Goal: Understand process/instructions

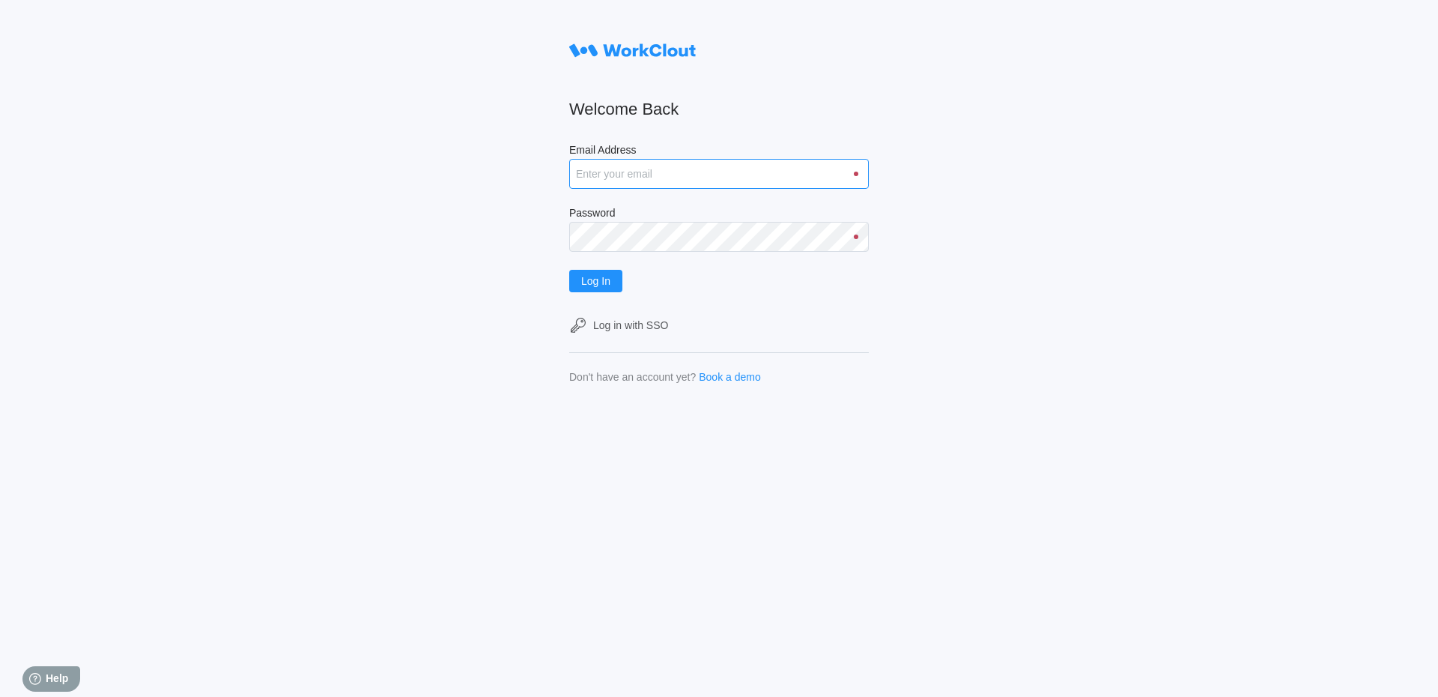
click at [731, 179] on input "Email Address" at bounding box center [719, 174] width 300 height 30
type input "[EMAIL_ADDRESS][DOMAIN_NAME]"
click at [569, 270] on button "Log In" at bounding box center [595, 281] width 53 height 22
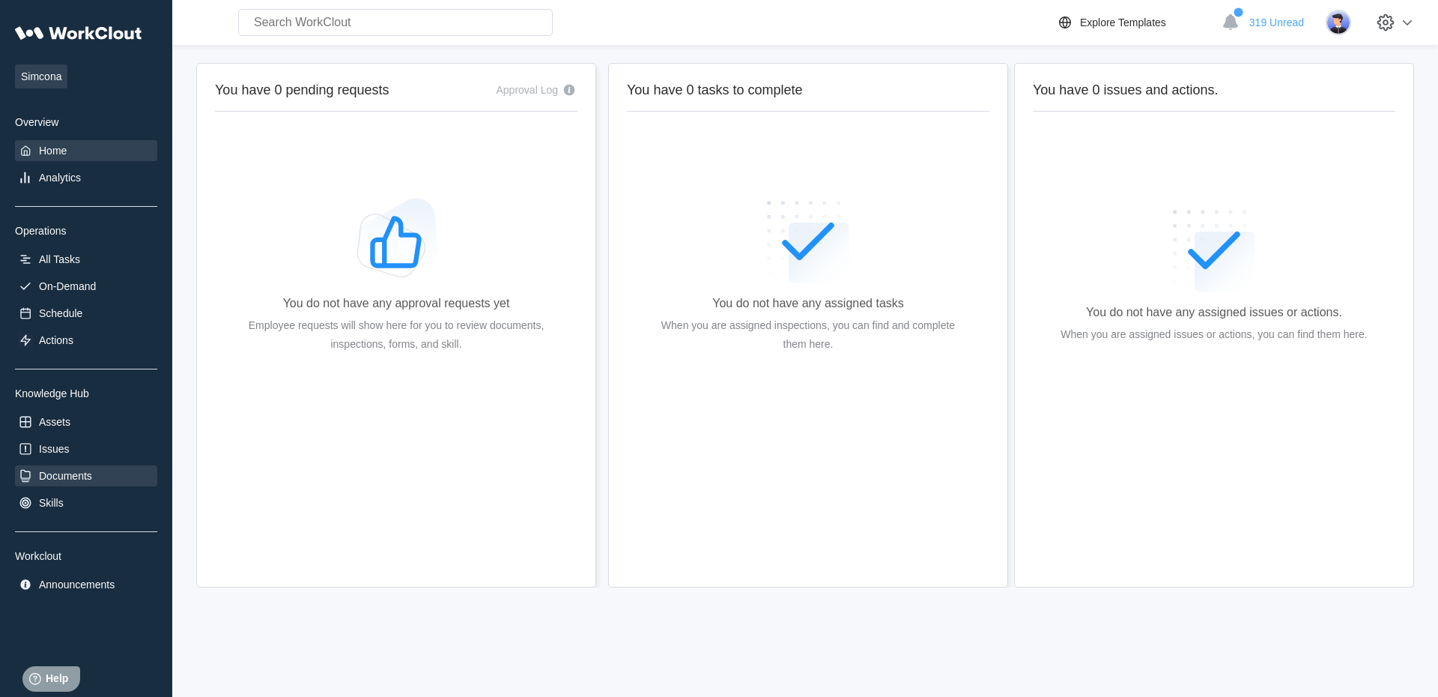
click at [59, 485] on div "Documents" at bounding box center [86, 475] width 142 height 21
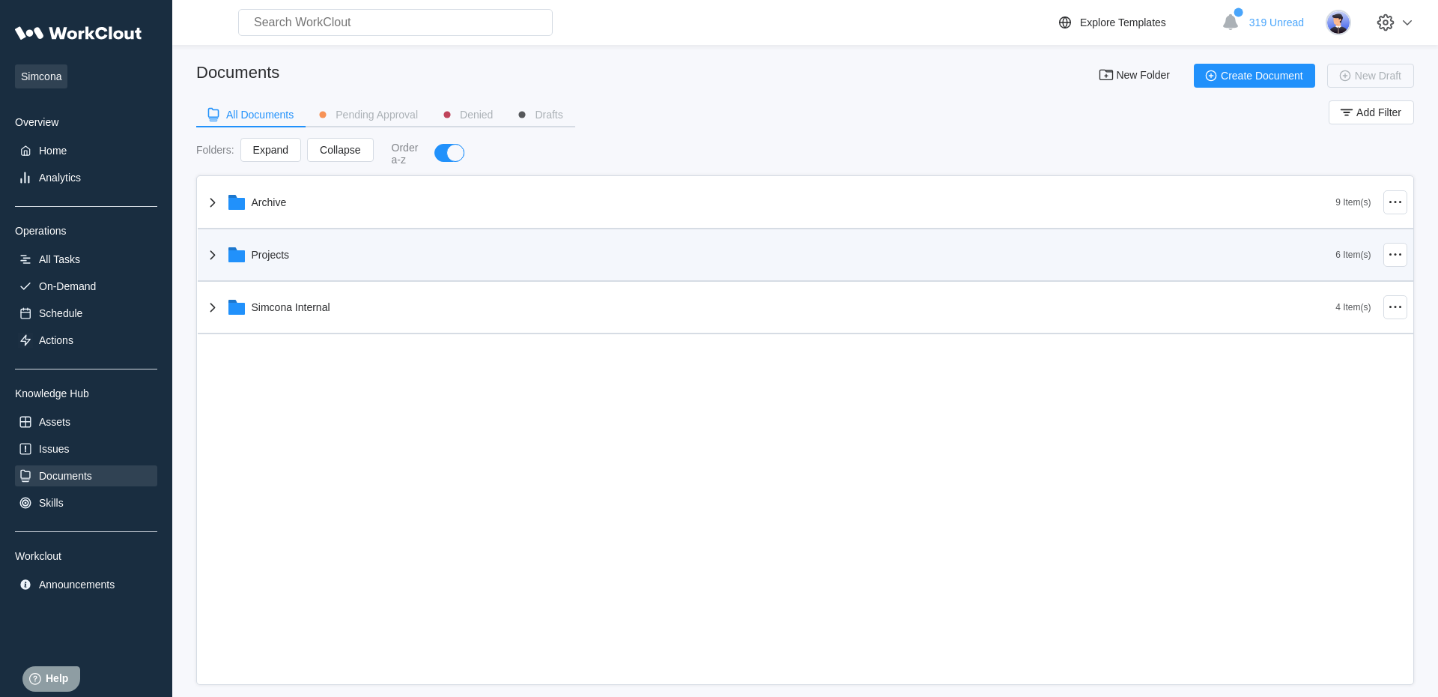
click at [290, 258] on div "Projects" at bounding box center [271, 255] width 38 height 12
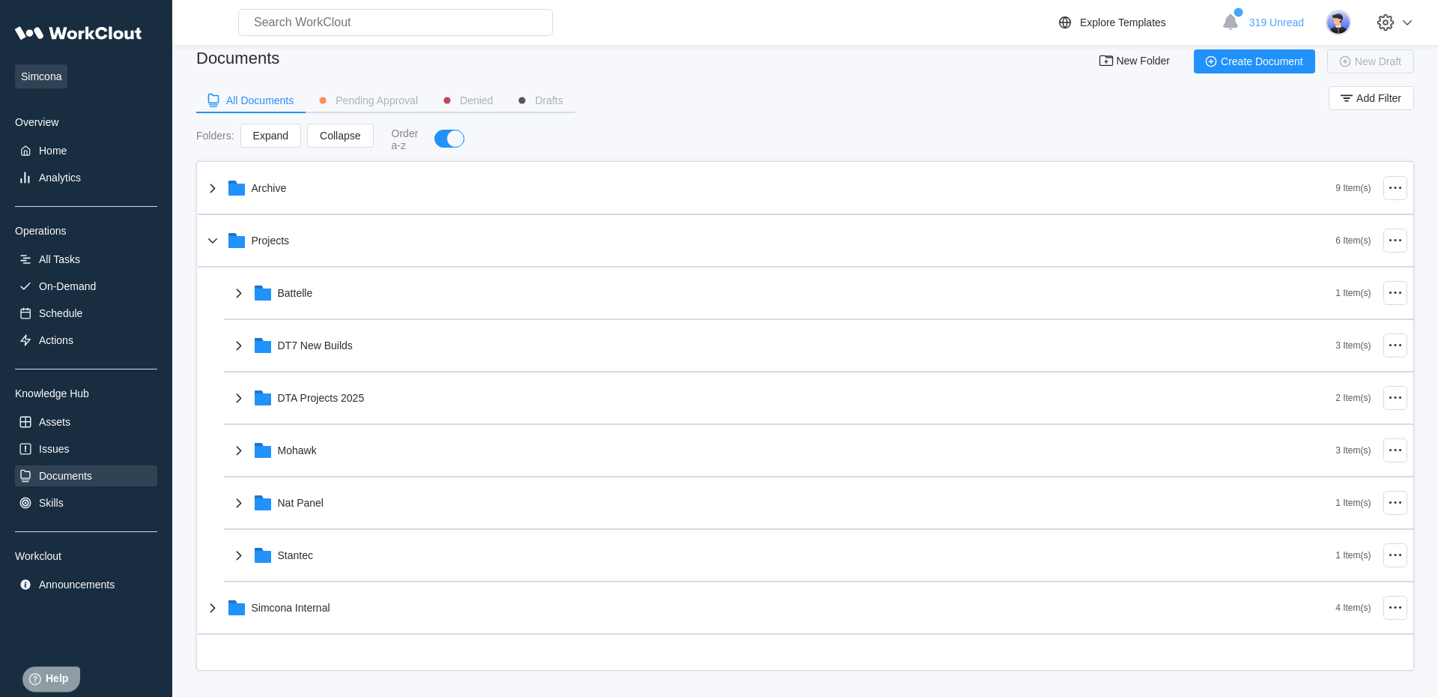
scroll to position [20, 0]
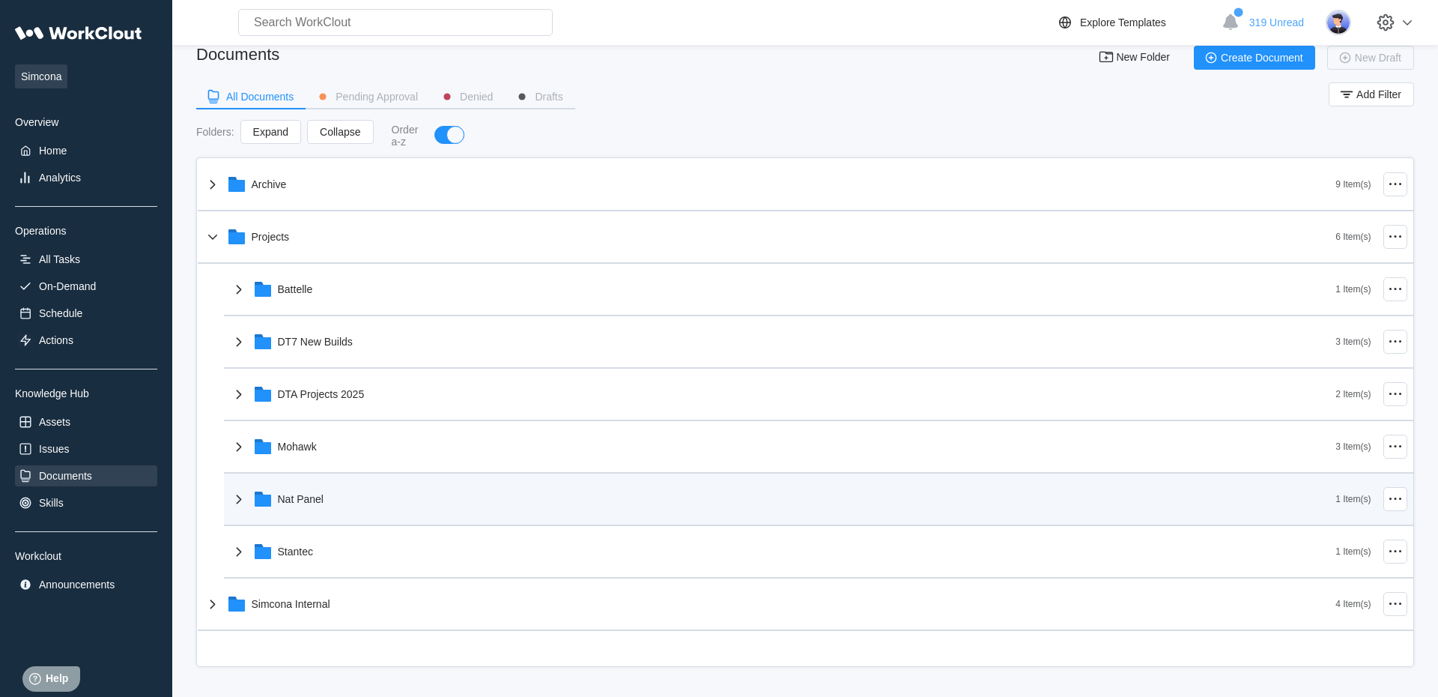
click at [367, 496] on div "Nat Panel" at bounding box center [783, 498] width 1107 height 39
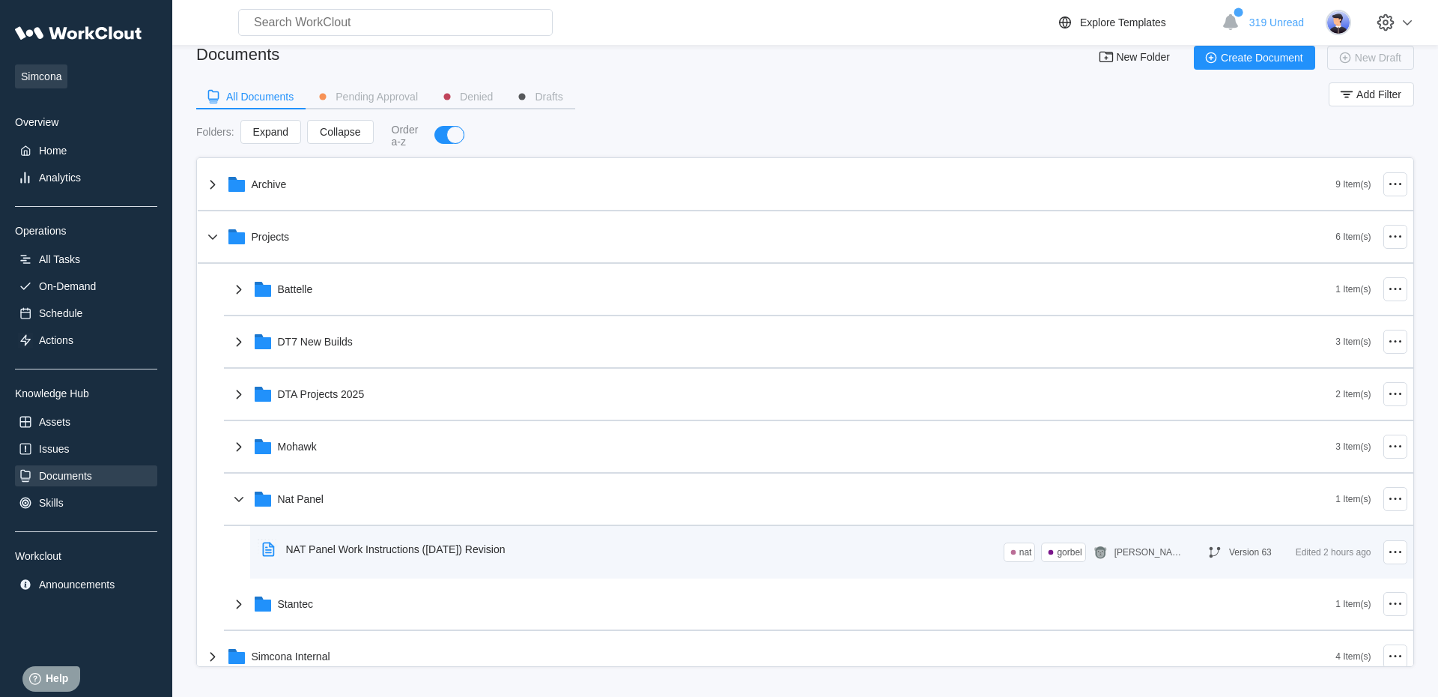
click at [359, 557] on div "NAT Panel Work Instructions (9/10/25) Revision" at bounding box center [386, 549] width 261 height 34
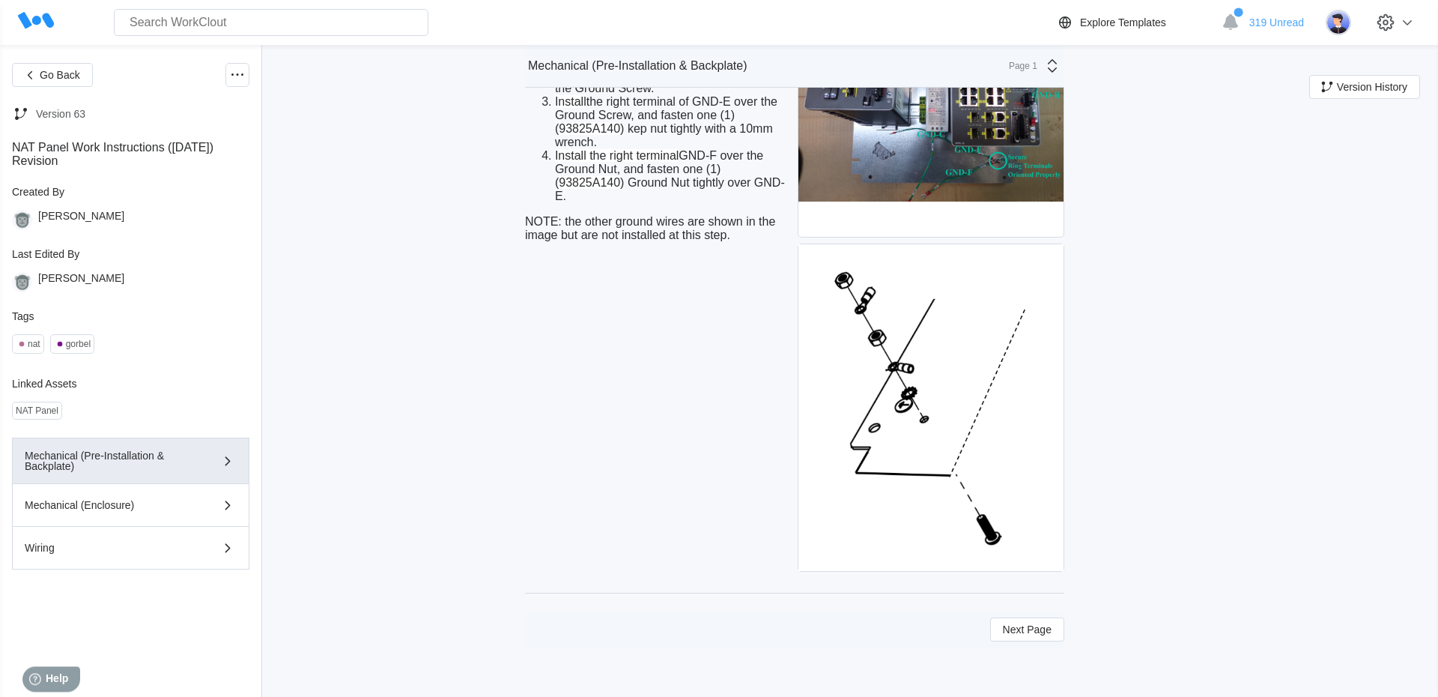
scroll to position [4034, 0]
click at [1005, 633] on span "Next Page" at bounding box center [1027, 629] width 49 height 10
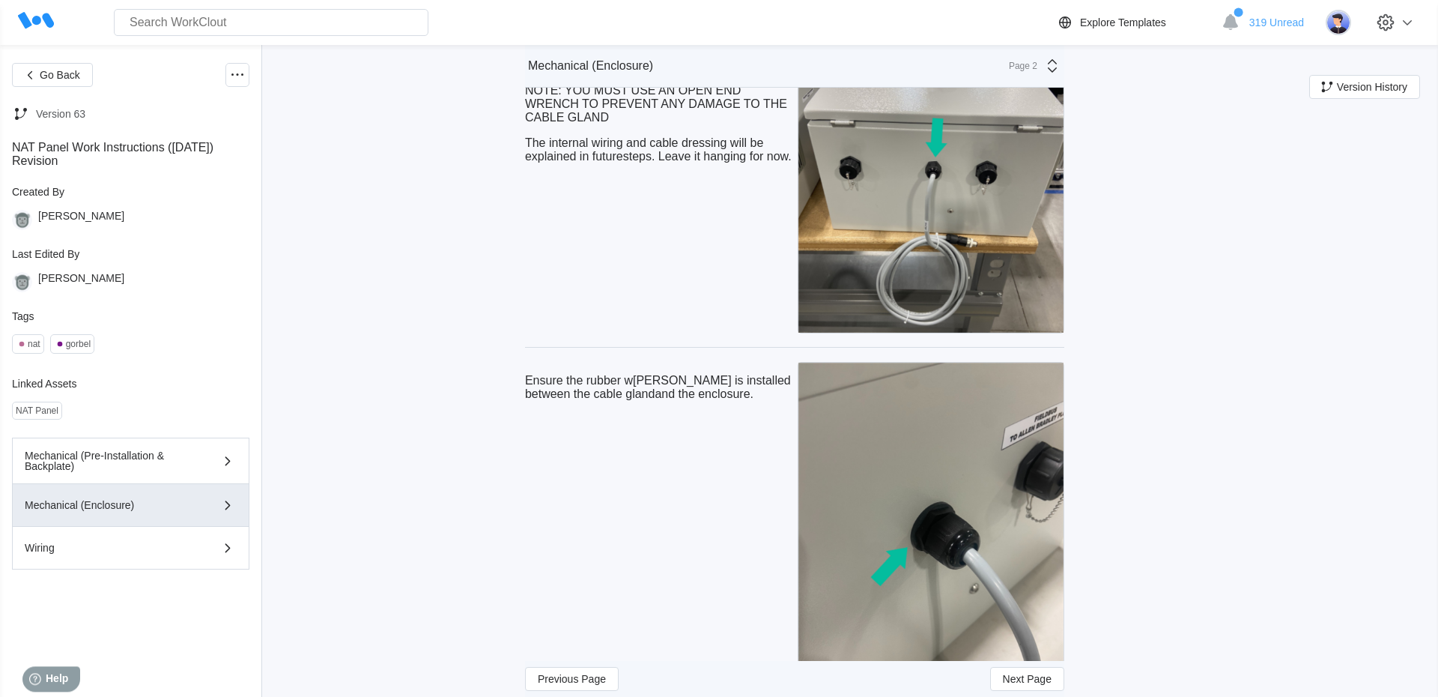
scroll to position [6788, 0]
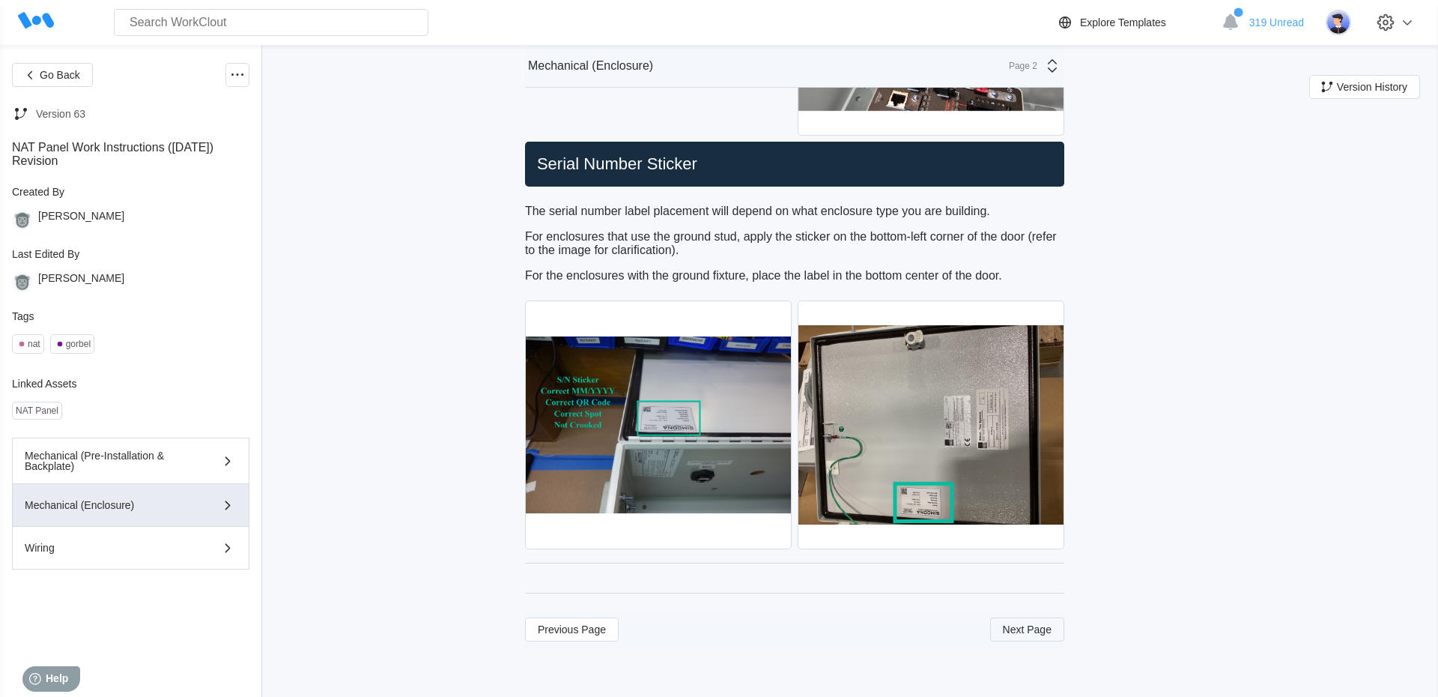
click at [1039, 636] on button "Next Page" at bounding box center [1027, 629] width 74 height 24
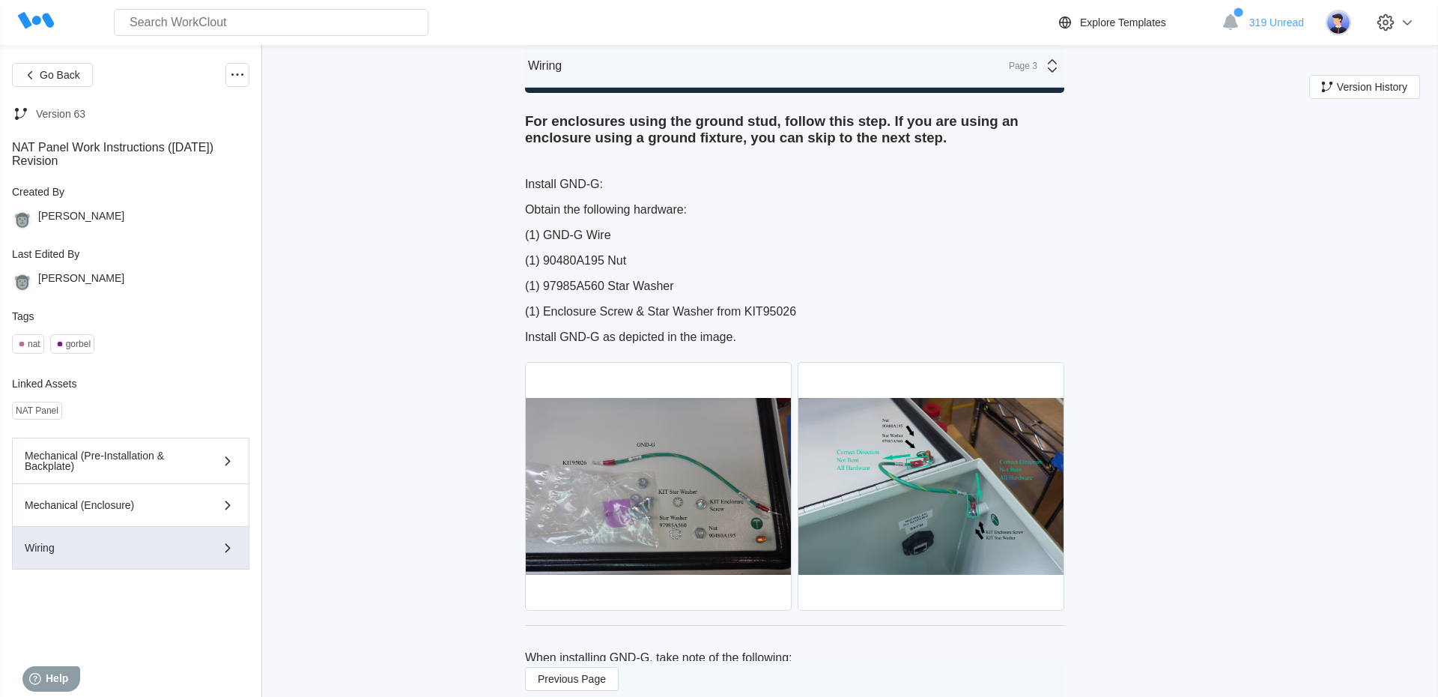
scroll to position [1794, 0]
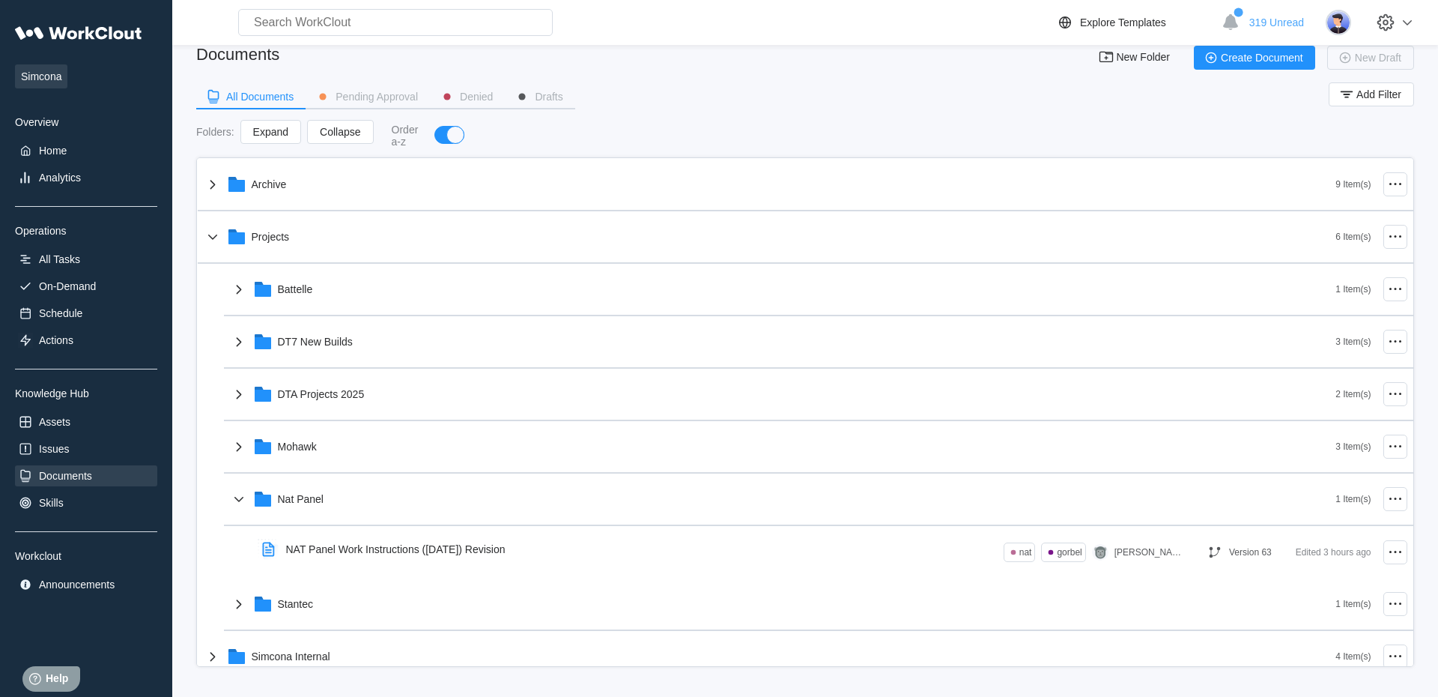
scroll to position [20, 0]
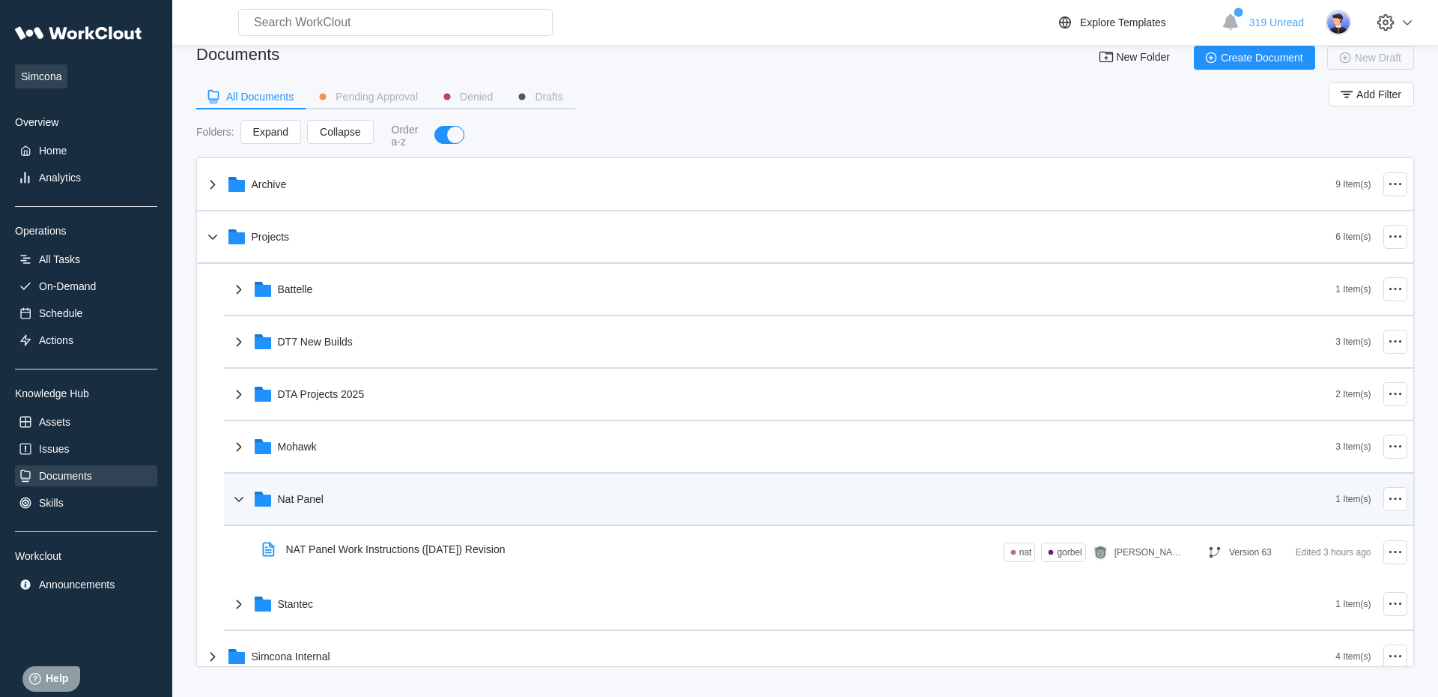
click at [309, 499] on div "Nat Panel" at bounding box center [301, 499] width 46 height 12
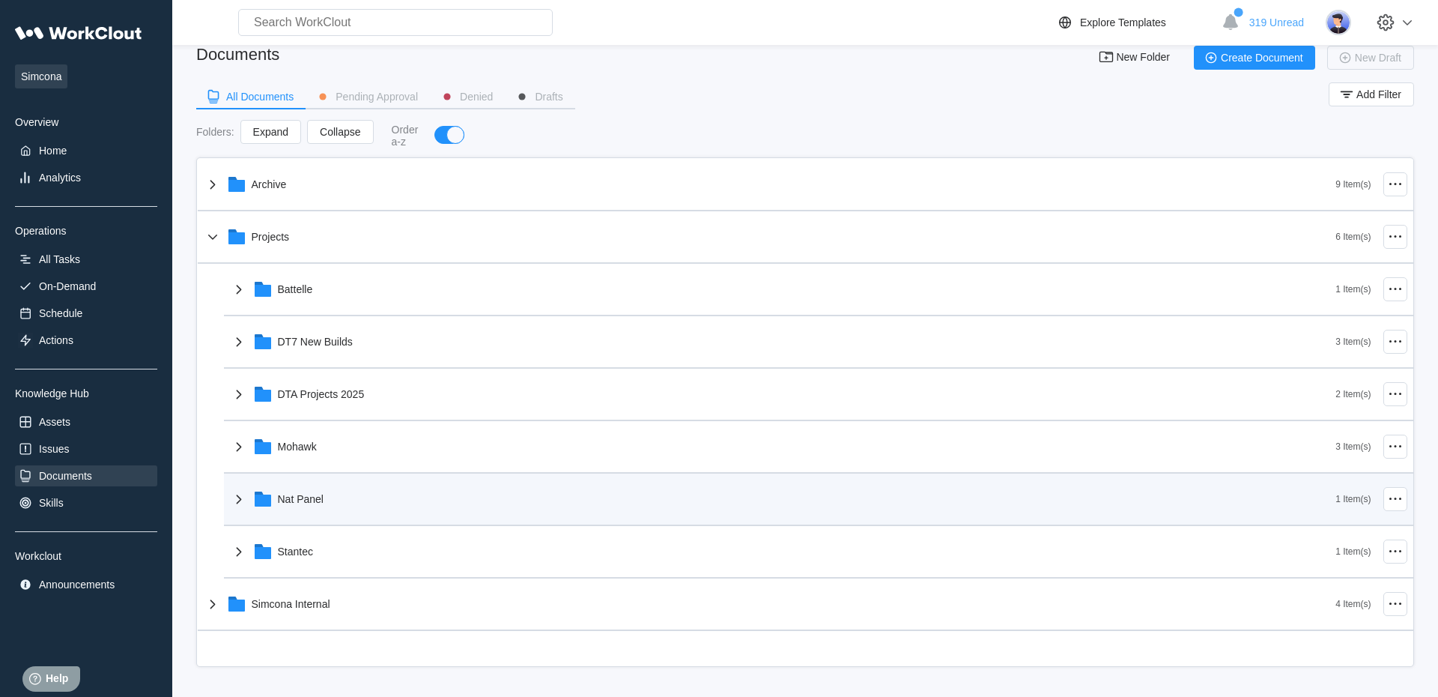
click at [397, 506] on div "Nat Panel" at bounding box center [783, 498] width 1107 height 39
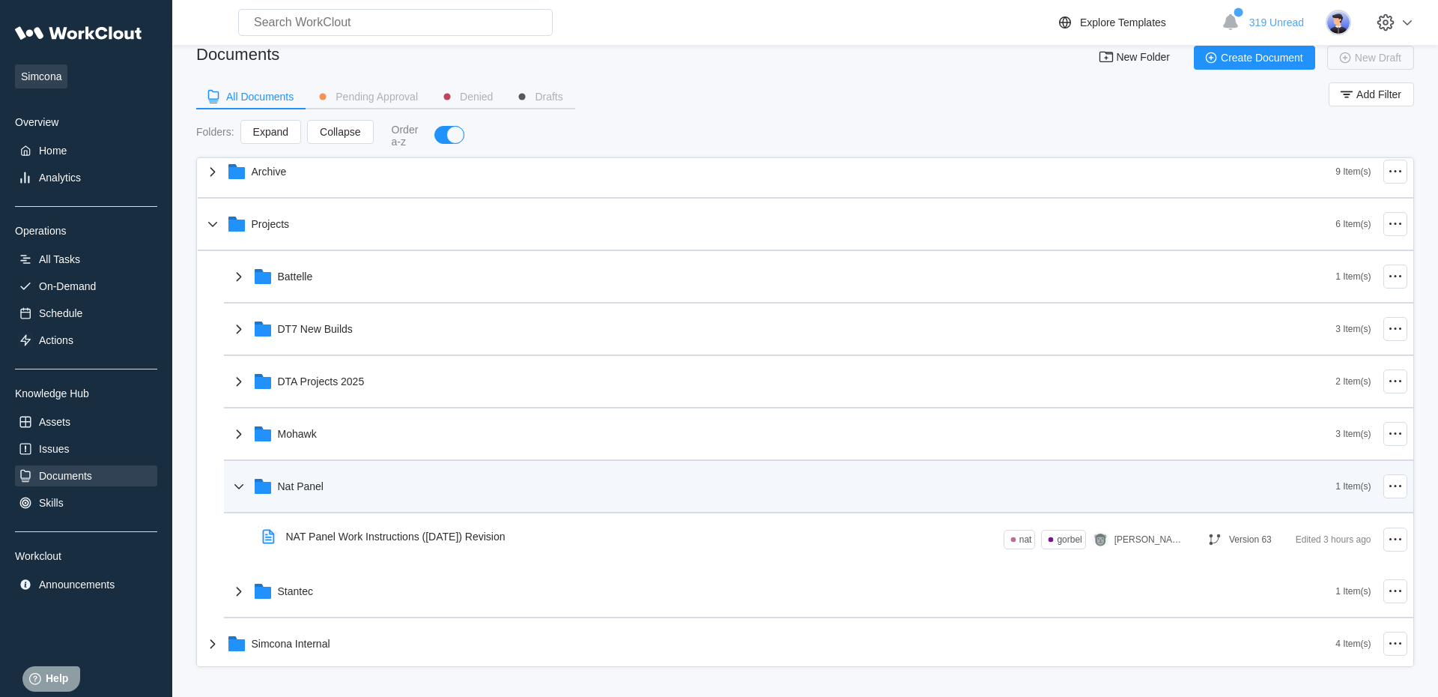
scroll to position [17, 0]
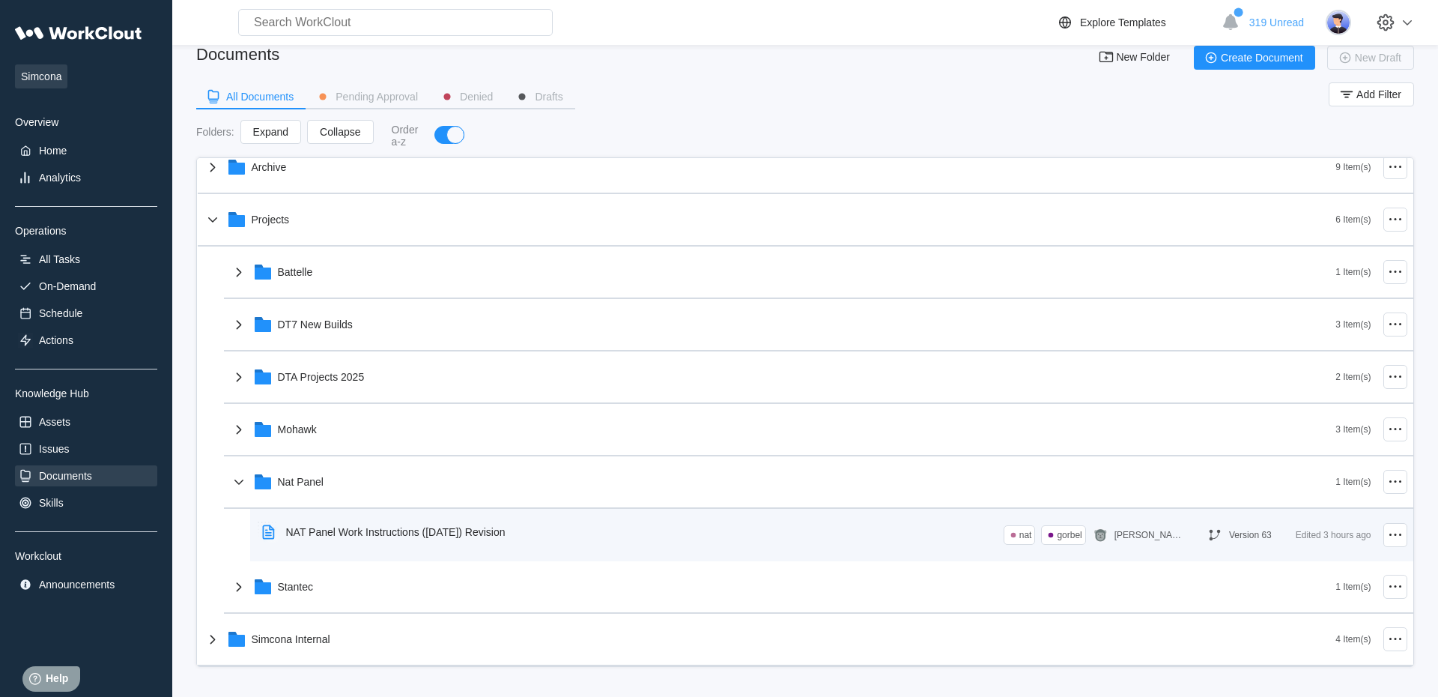
click at [506, 533] on div "NAT Panel Work Instructions (9/10/25) Revision" at bounding box center [396, 532] width 220 height 12
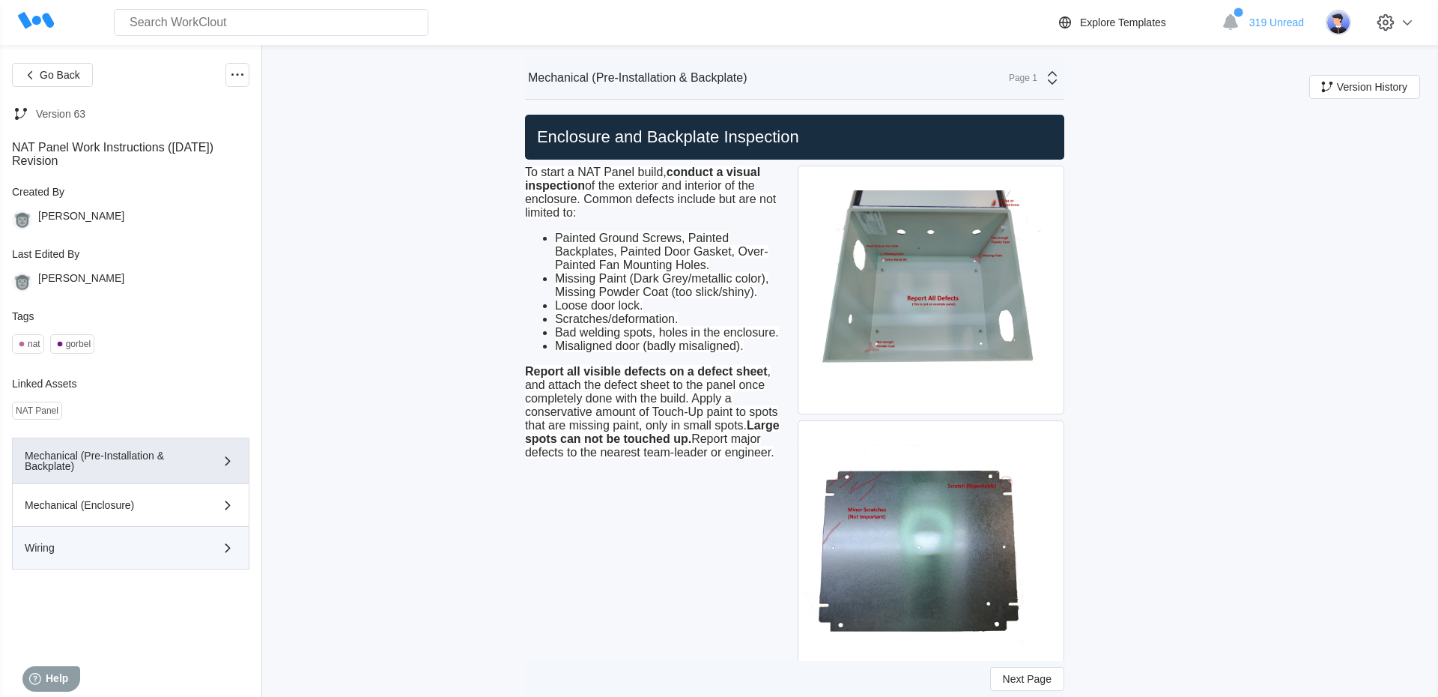
click at [172, 557] on div "Wiring" at bounding box center [131, 548] width 212 height 18
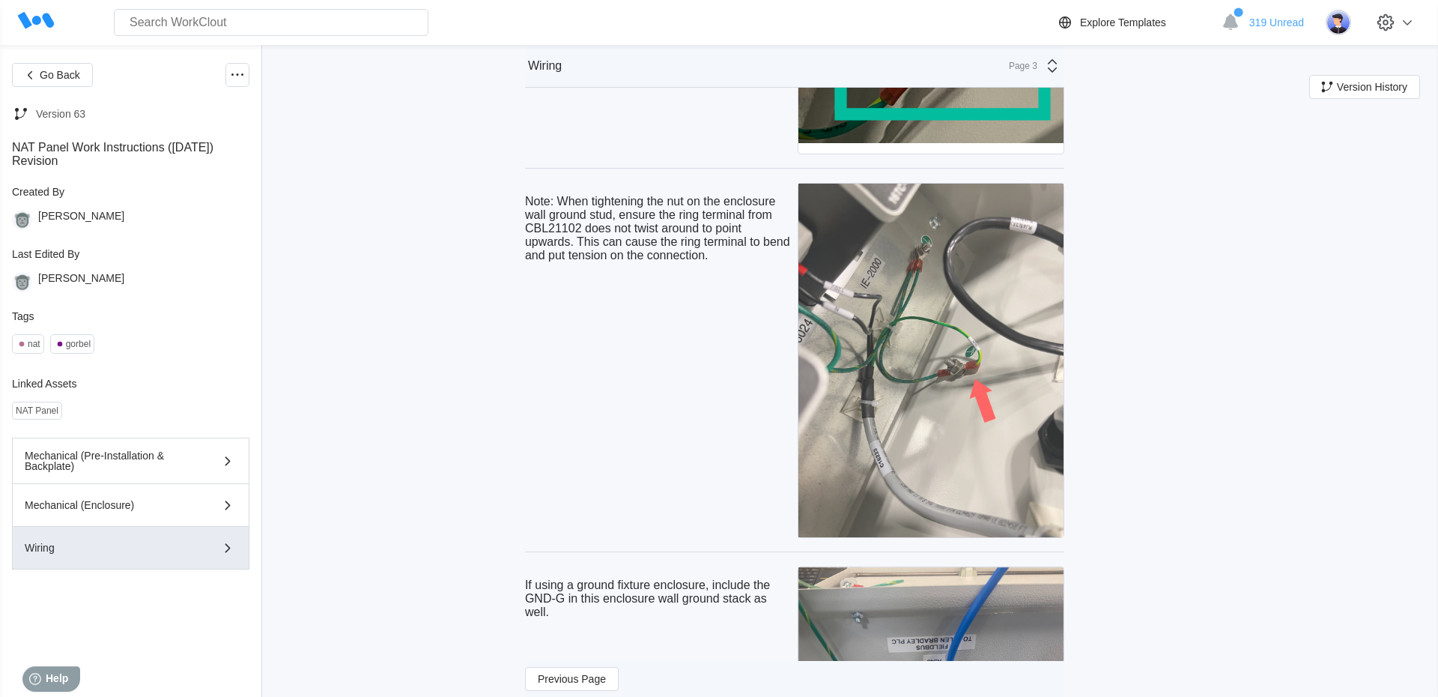
scroll to position [4185, 0]
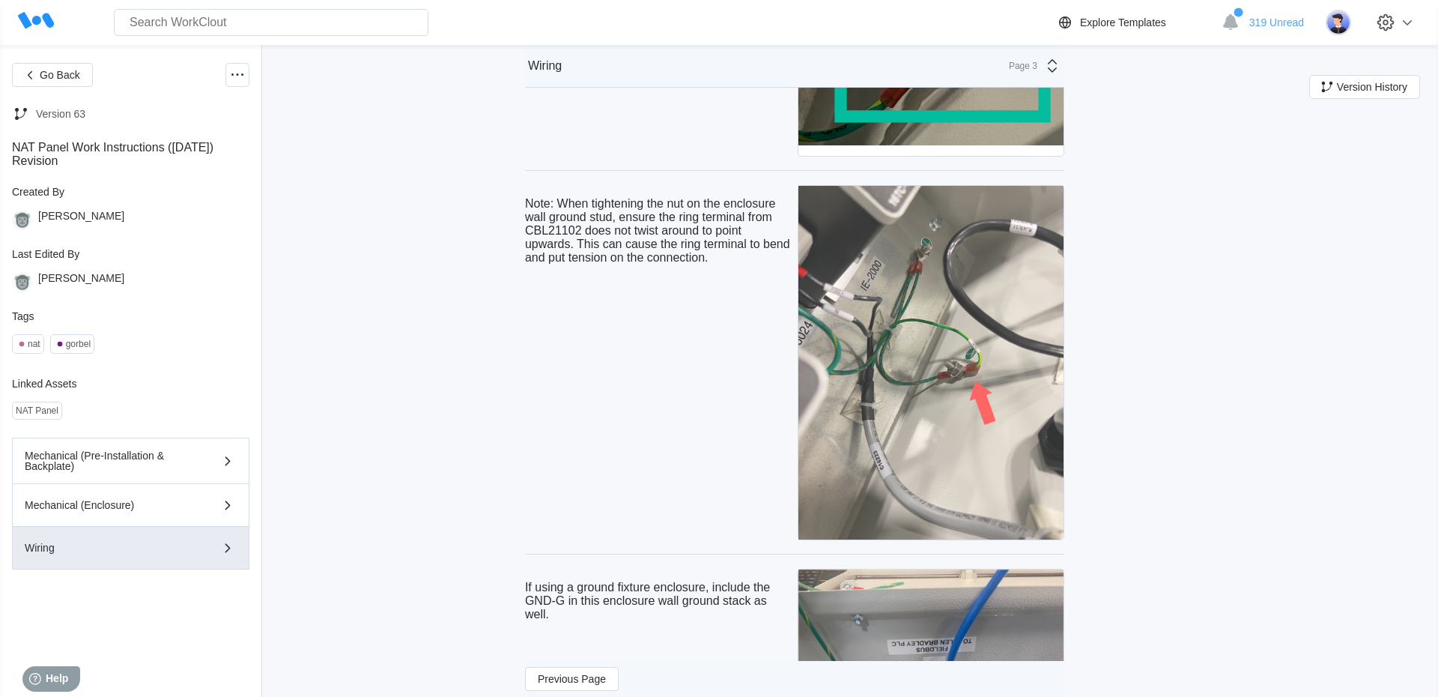
click at [995, 418] on img at bounding box center [931, 363] width 265 height 354
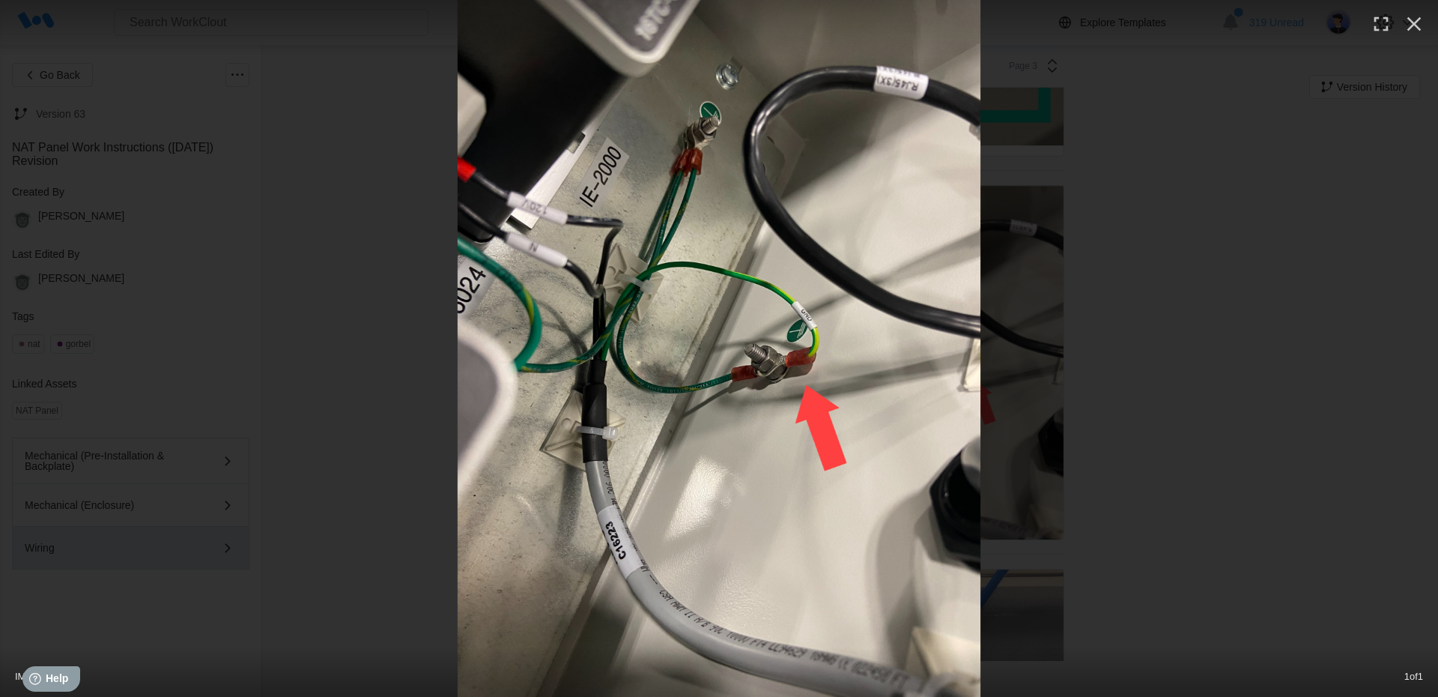
click at [1312, 278] on div at bounding box center [719, 348] width 1438 height 697
click at [1414, 39] on button "button" at bounding box center [1414, 23] width 33 height 33
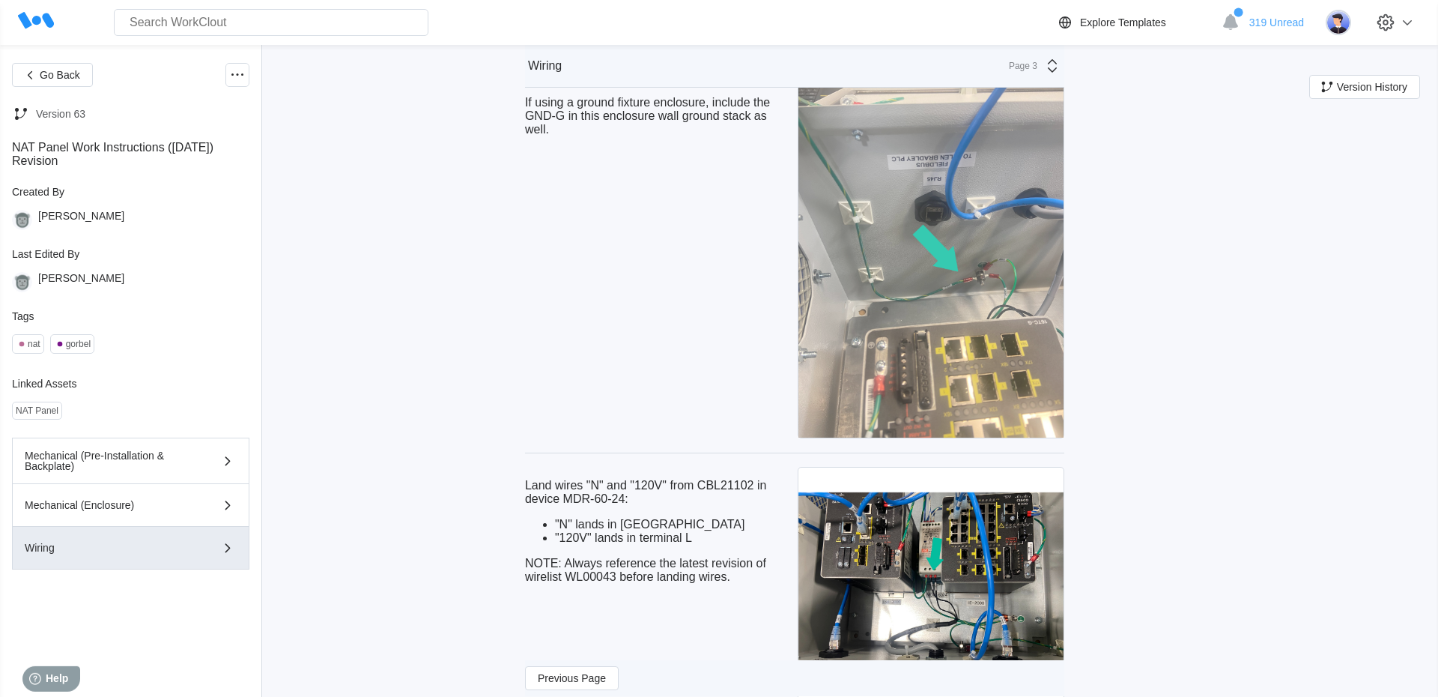
scroll to position [4698, 0]
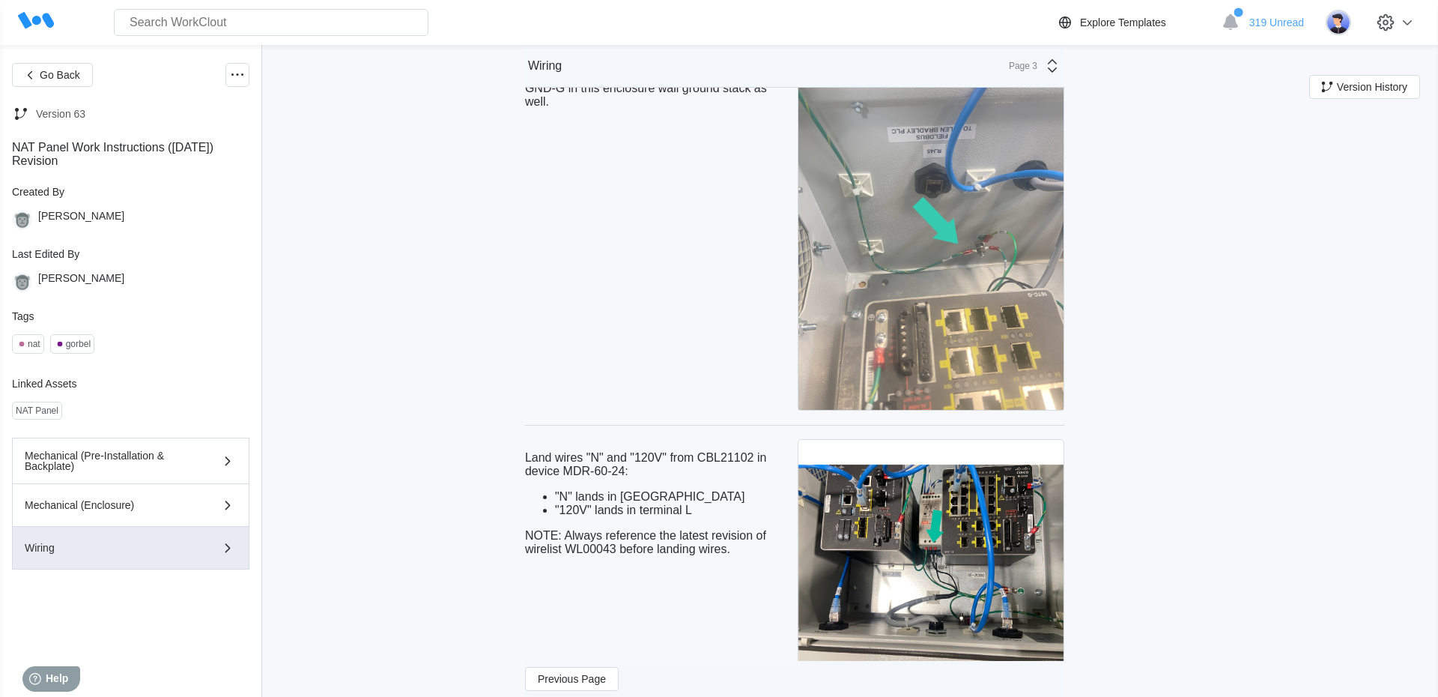
click at [961, 258] on img at bounding box center [931, 234] width 265 height 354
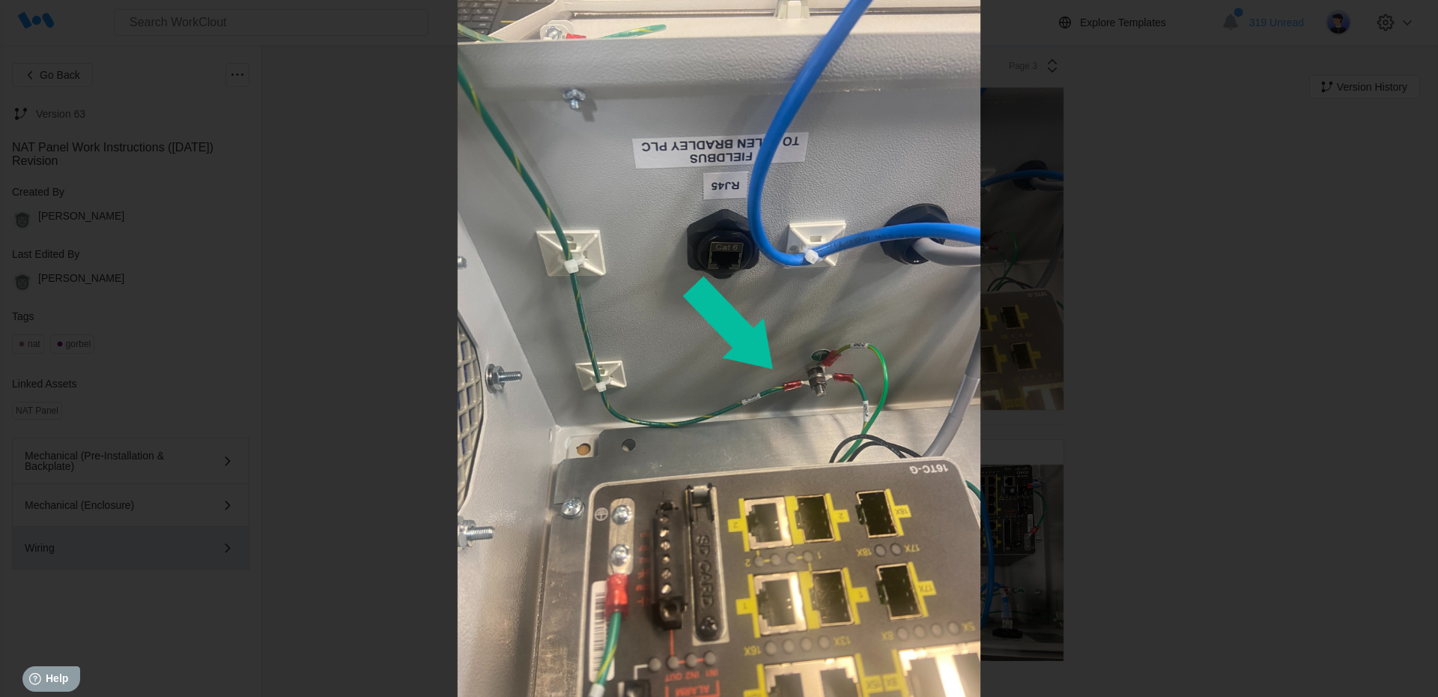
click at [1422, 27] on icon "button" at bounding box center [1415, 16] width 24 height 24
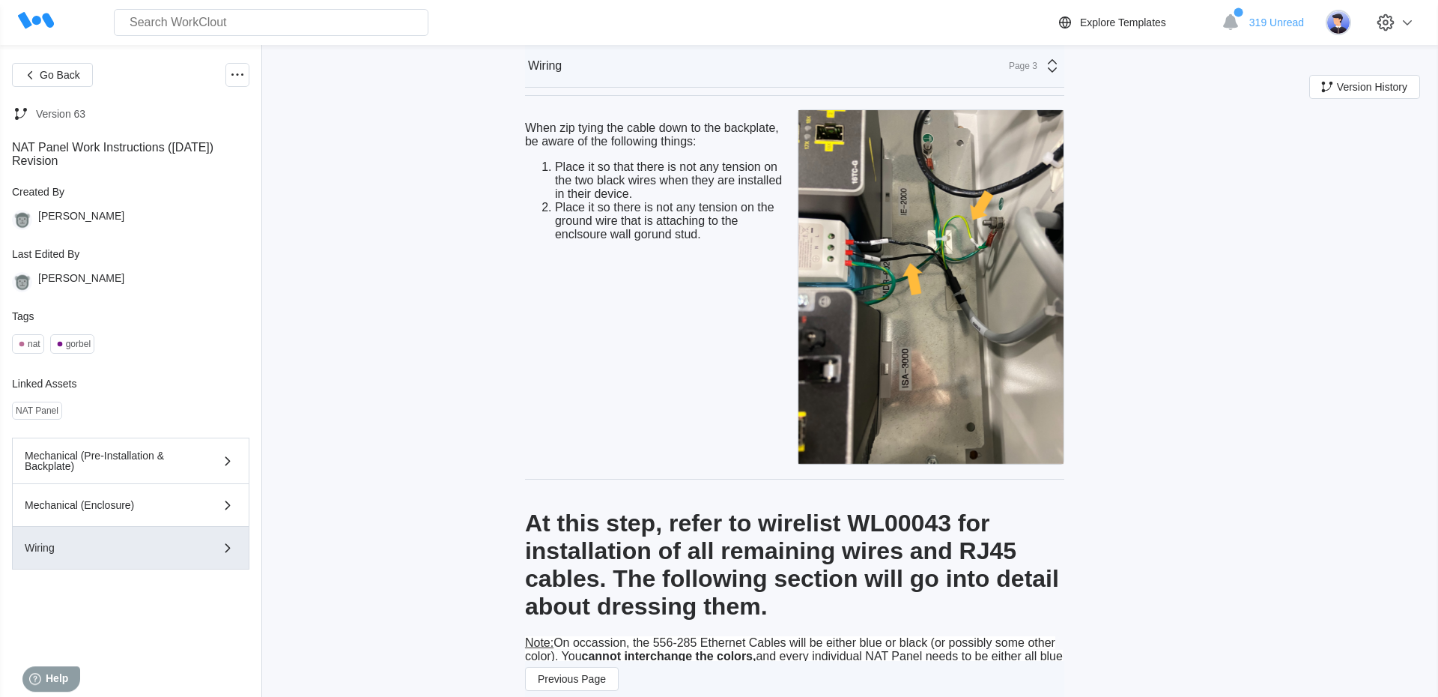
scroll to position [5722, 0]
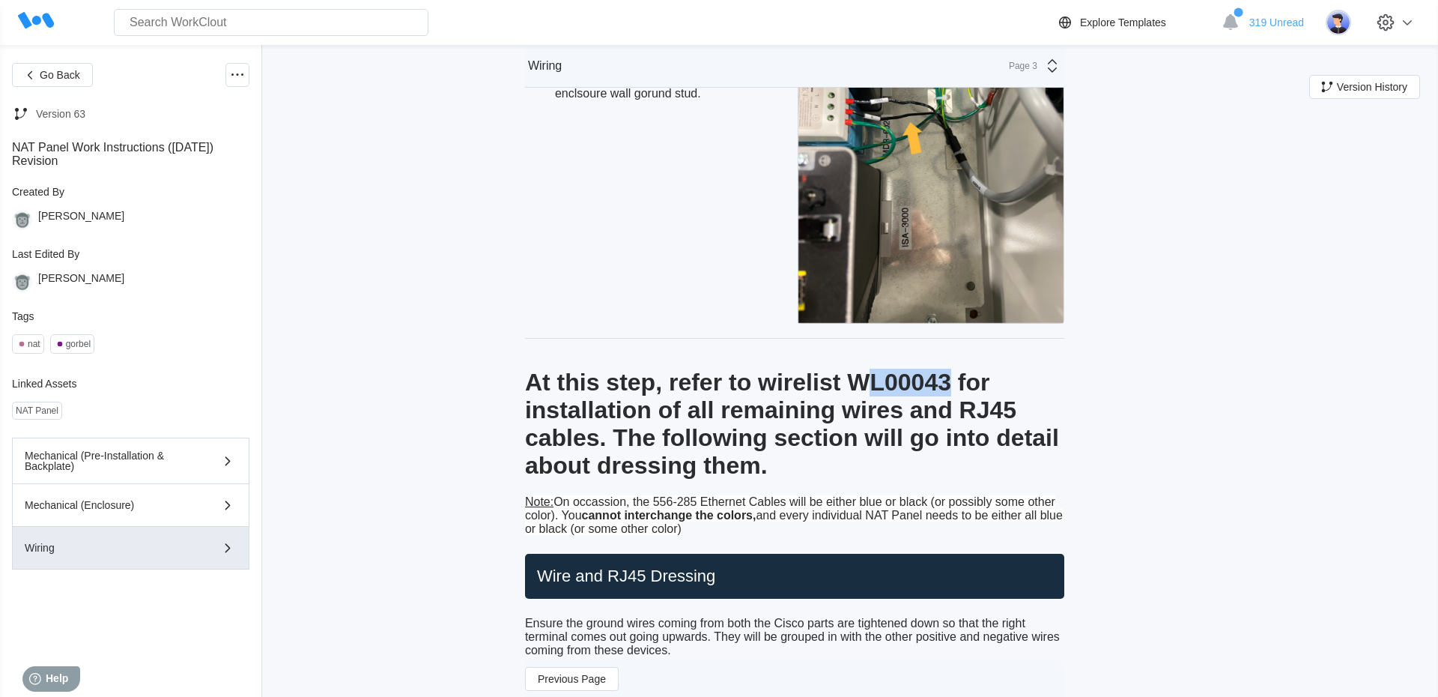
drag, startPoint x: 934, startPoint y: 426, endPoint x: 1042, endPoint y: 426, distance: 107.9
click at [1042, 426] on h1 "At this step, refer to wirelist WL00043 for installation of all remaining wires…" at bounding box center [794, 424] width 539 height 111
click at [1053, 430] on h1 "At this step, refer to wirelist WL00043 for installation of all remaining wires…" at bounding box center [794, 424] width 539 height 111
drag, startPoint x: 1053, startPoint y: 430, endPoint x: 925, endPoint y: 423, distance: 127.6
click at [925, 423] on h1 "At this step, refer to wirelist WL00043 for installation of all remaining wires…" at bounding box center [794, 424] width 539 height 111
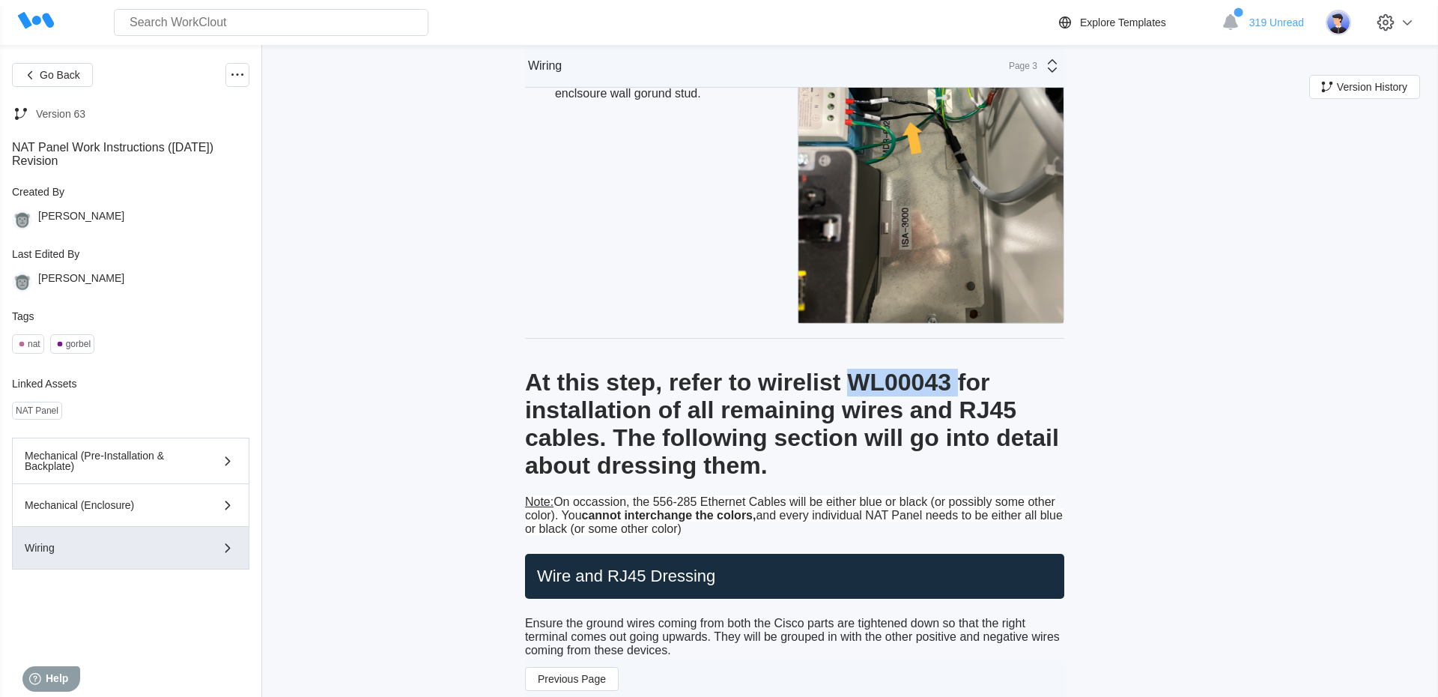
copy h1 "WL00043"
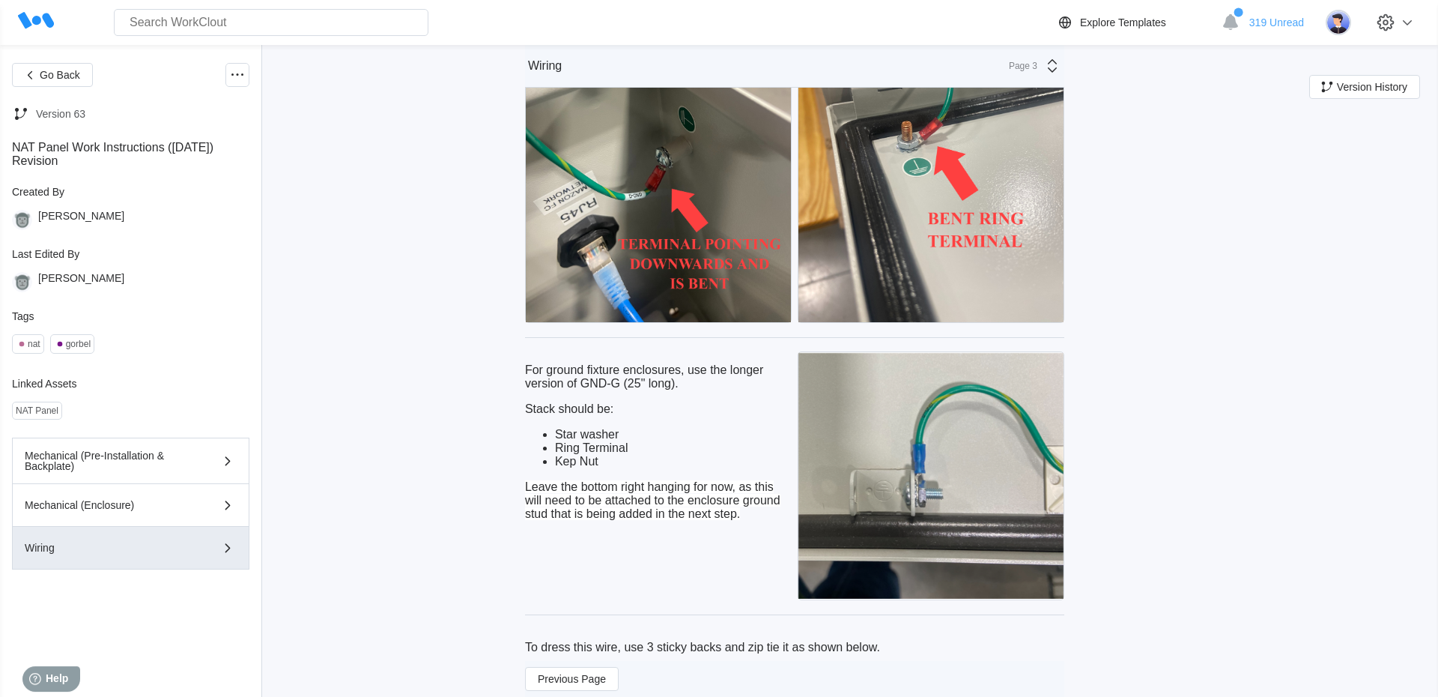
scroll to position [2477, 0]
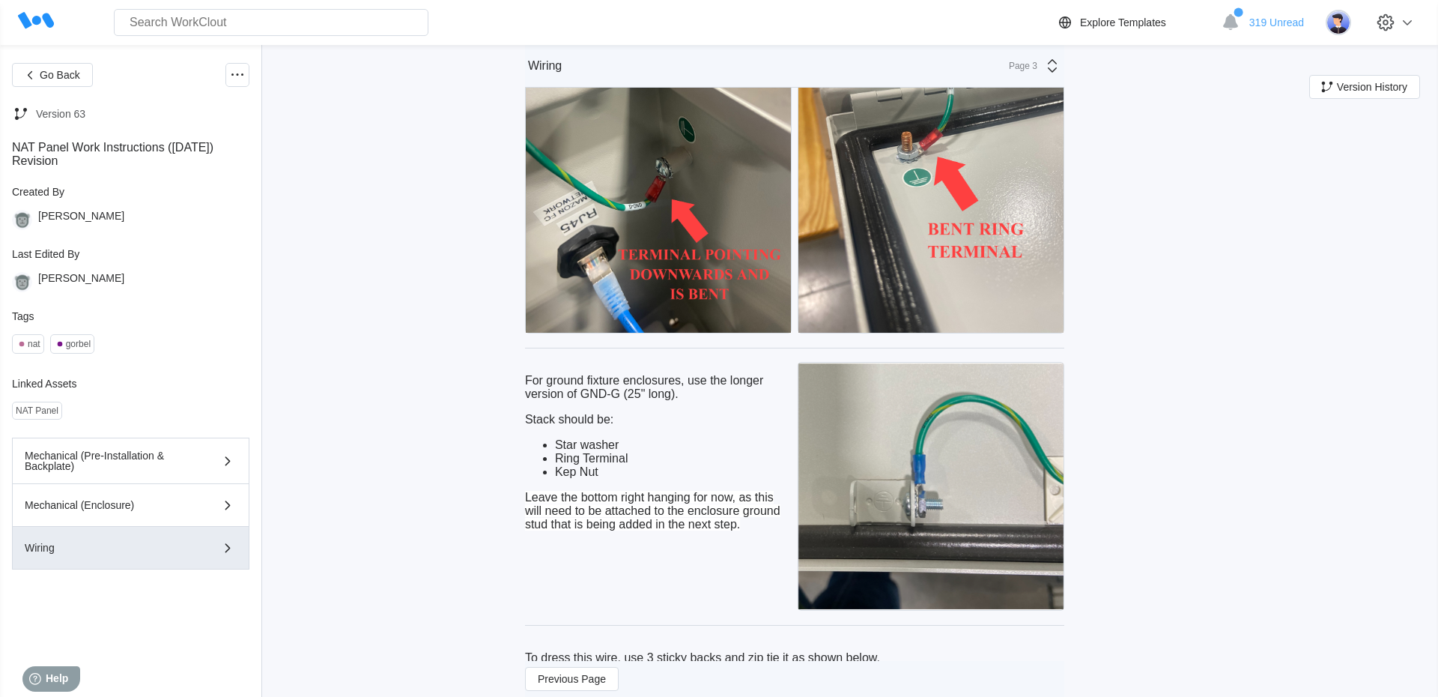
click at [1375, 94] on button "Version History" at bounding box center [1365, 87] width 111 height 24
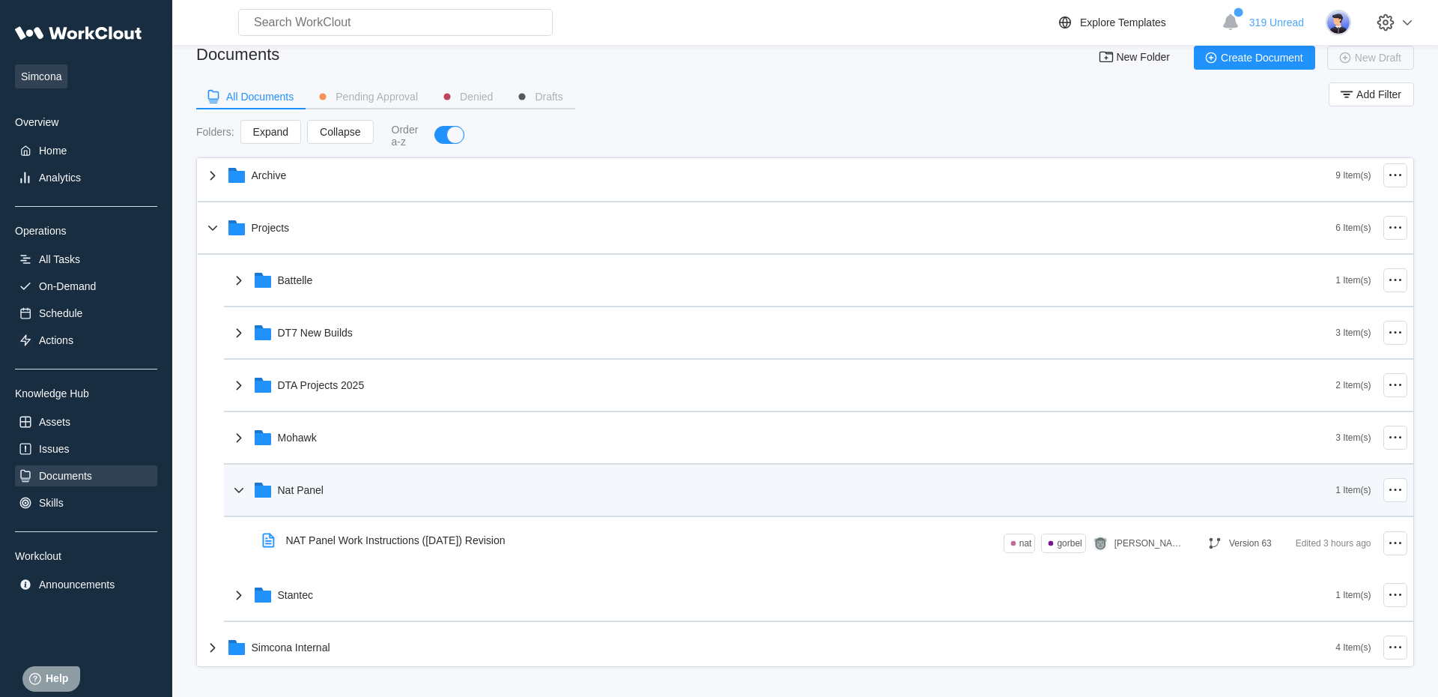
scroll to position [17, 0]
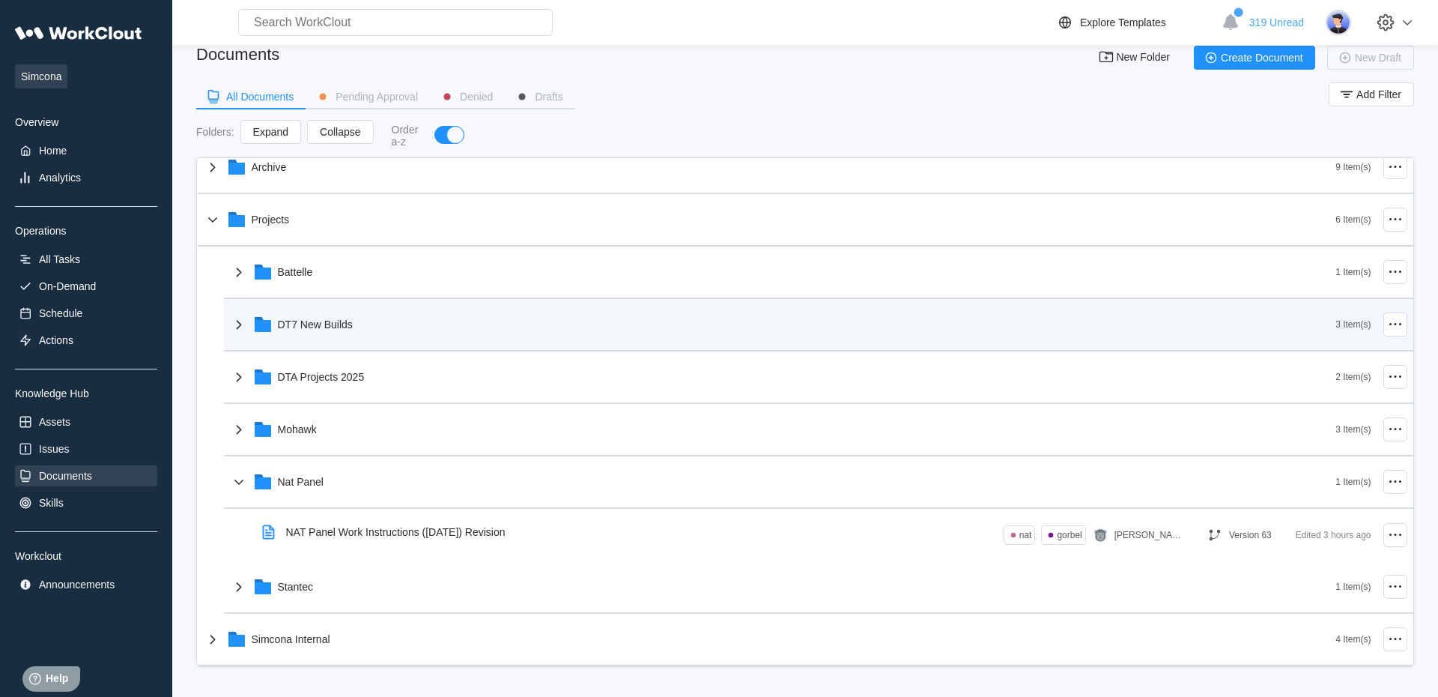
click at [333, 326] on div "DT7 New Builds" at bounding box center [315, 324] width 75 height 12
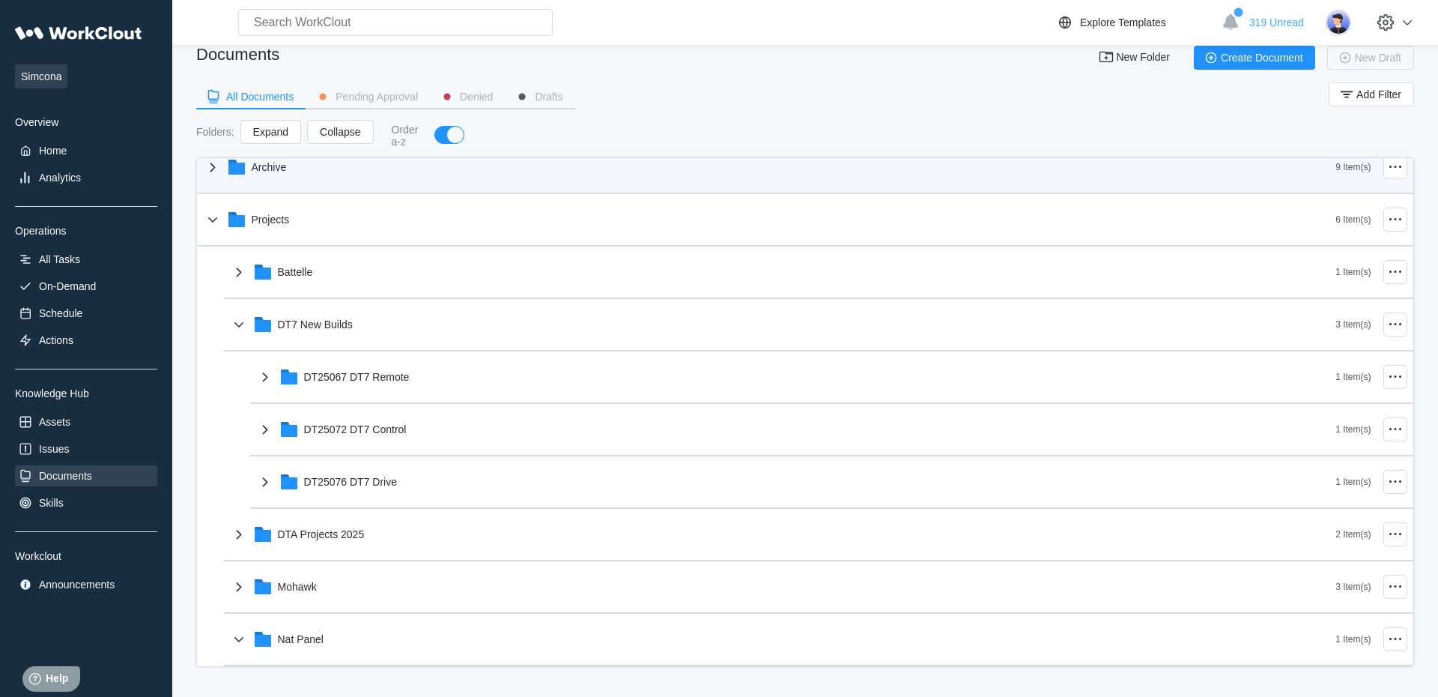
click at [338, 166] on div "Archive" at bounding box center [770, 167] width 1133 height 39
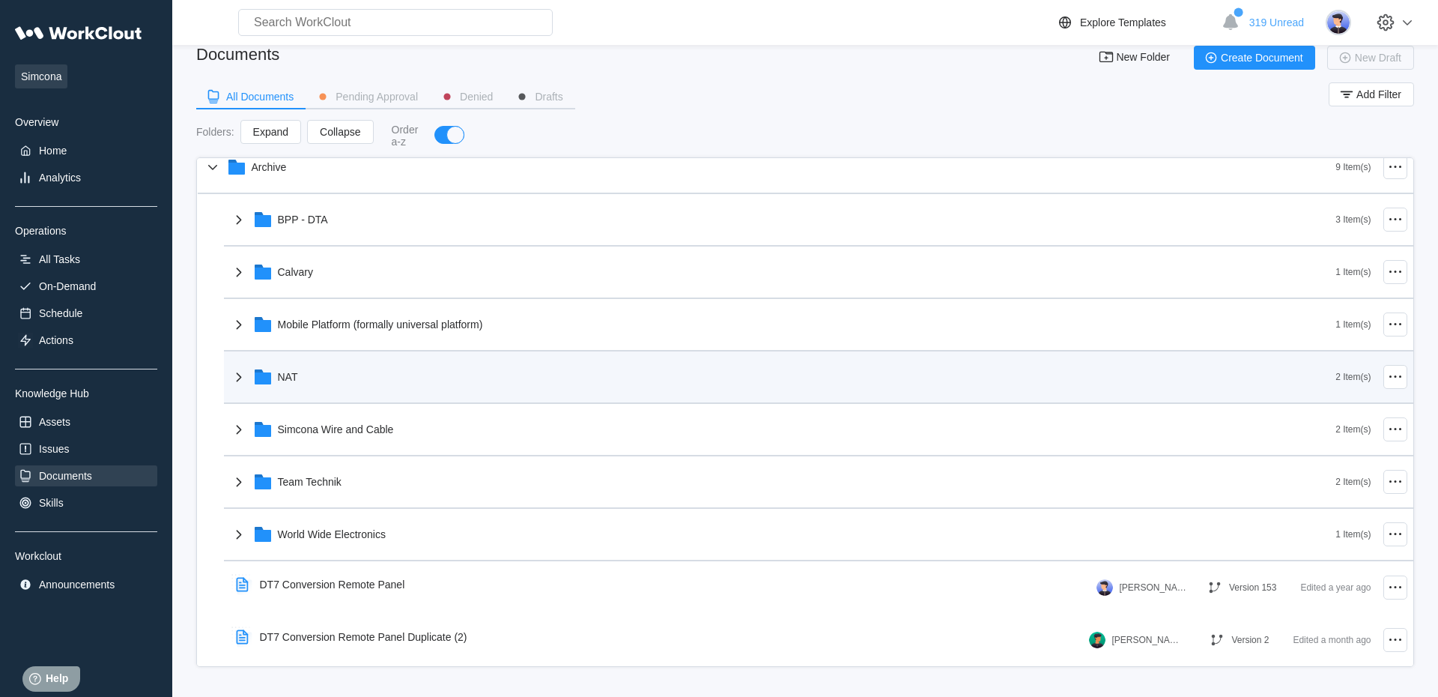
click at [379, 372] on div "NAT" at bounding box center [783, 376] width 1107 height 39
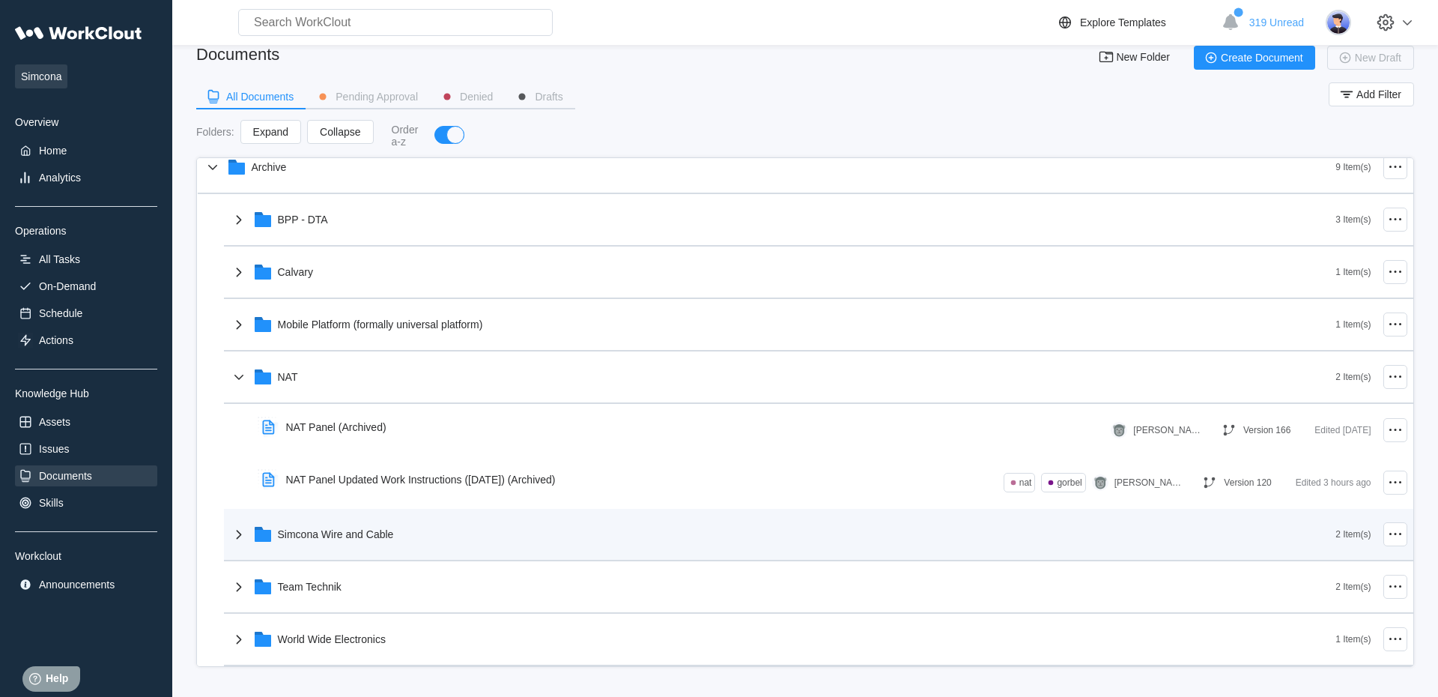
click at [392, 542] on div "Simcona Wire and Cable" at bounding box center [783, 534] width 1107 height 39
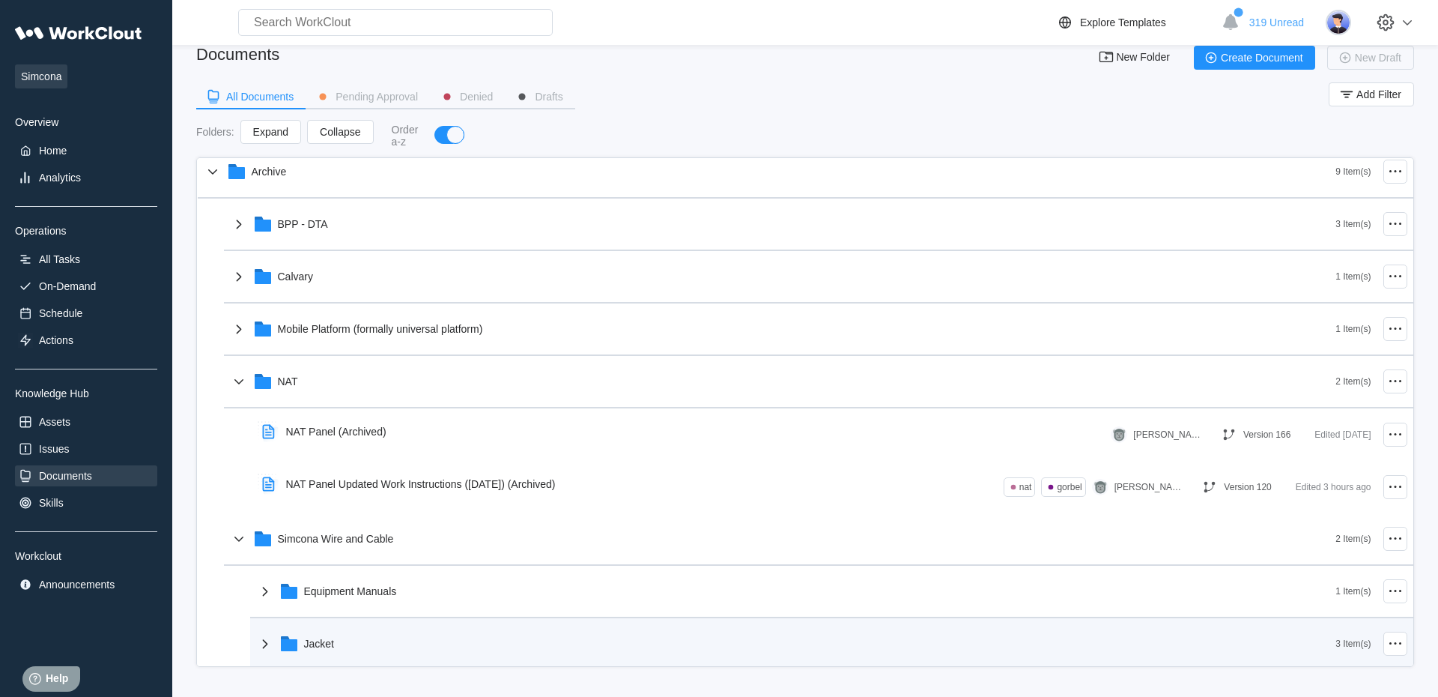
scroll to position [0, 0]
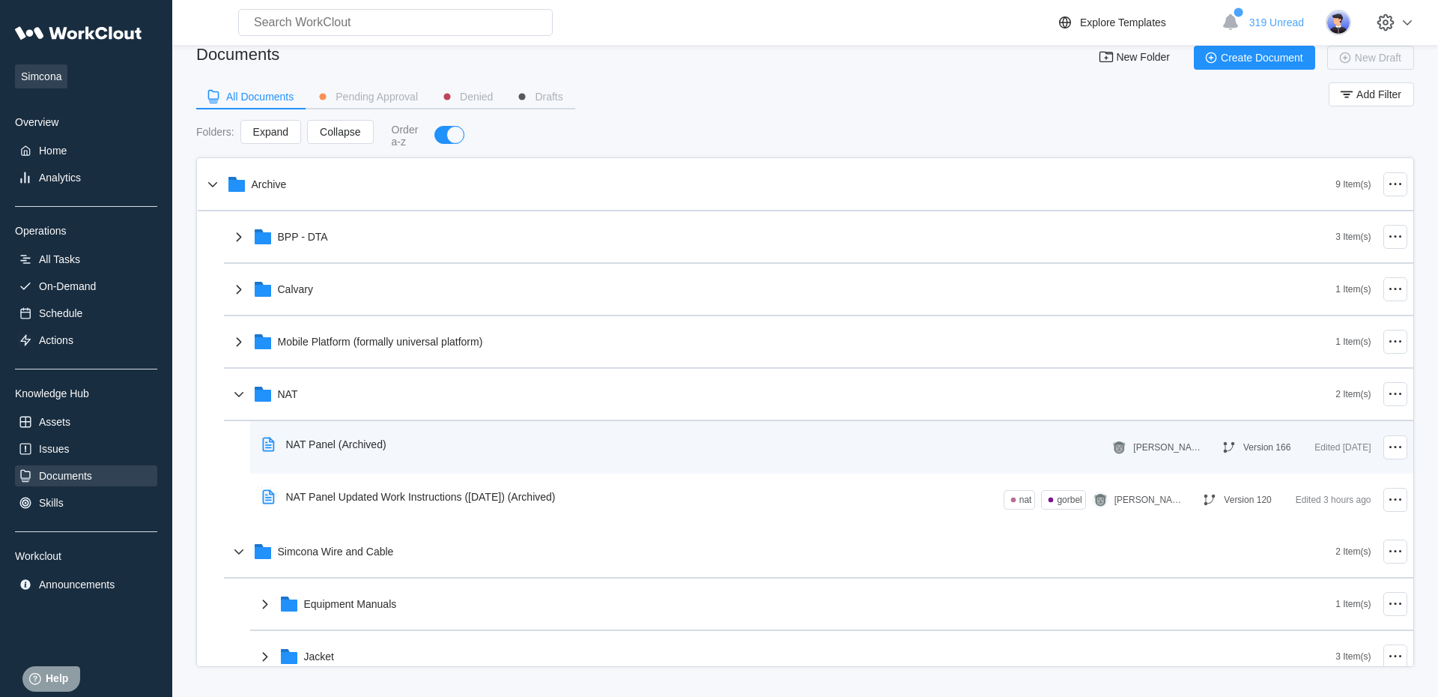
click at [380, 451] on div "NAT Panel (Archived)" at bounding box center [327, 444] width 142 height 34
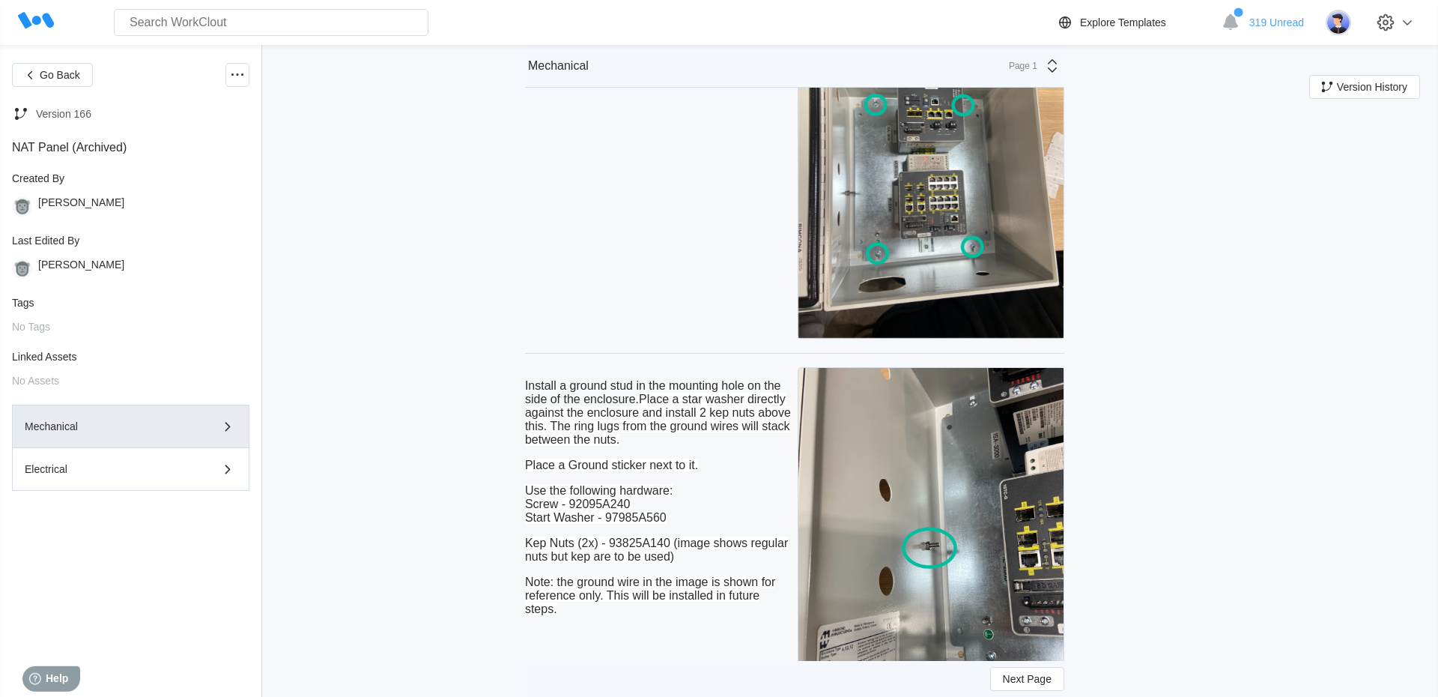
scroll to position [9935, 0]
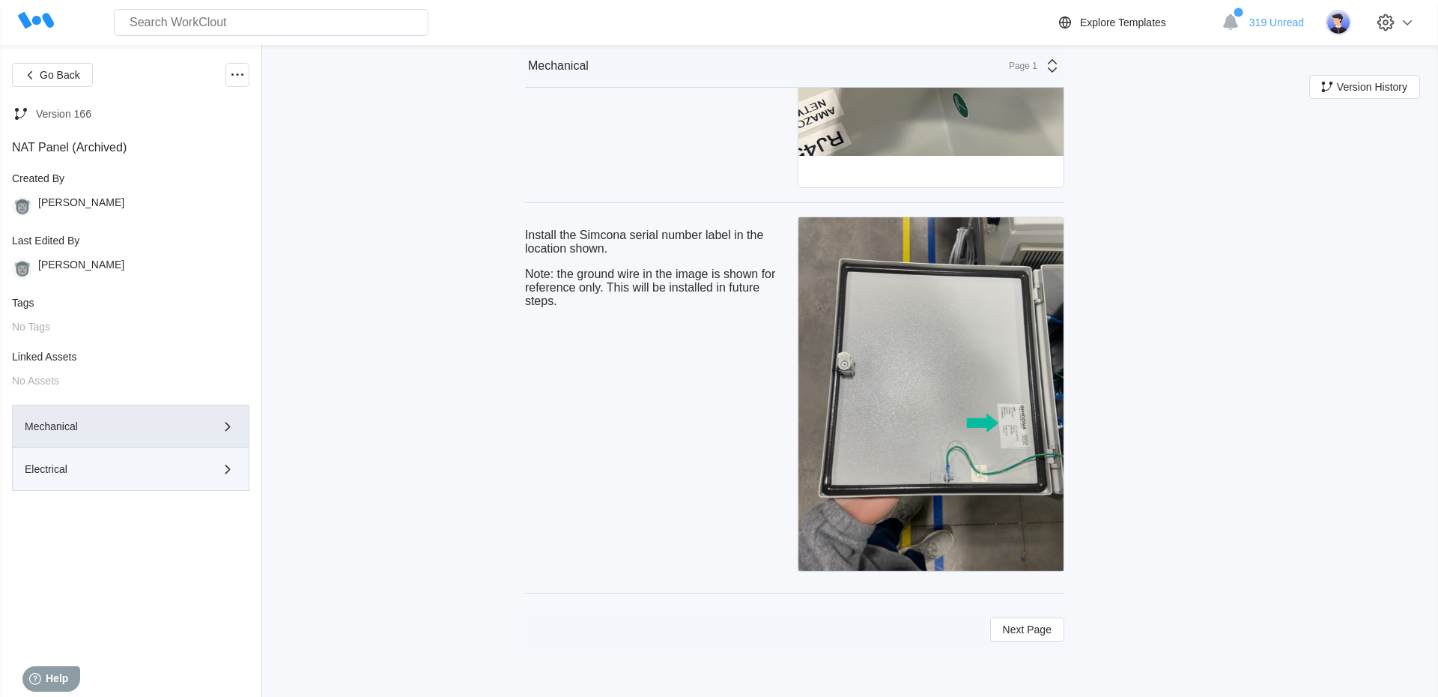
click at [193, 478] on div "Electrical" at bounding box center [131, 469] width 212 height 18
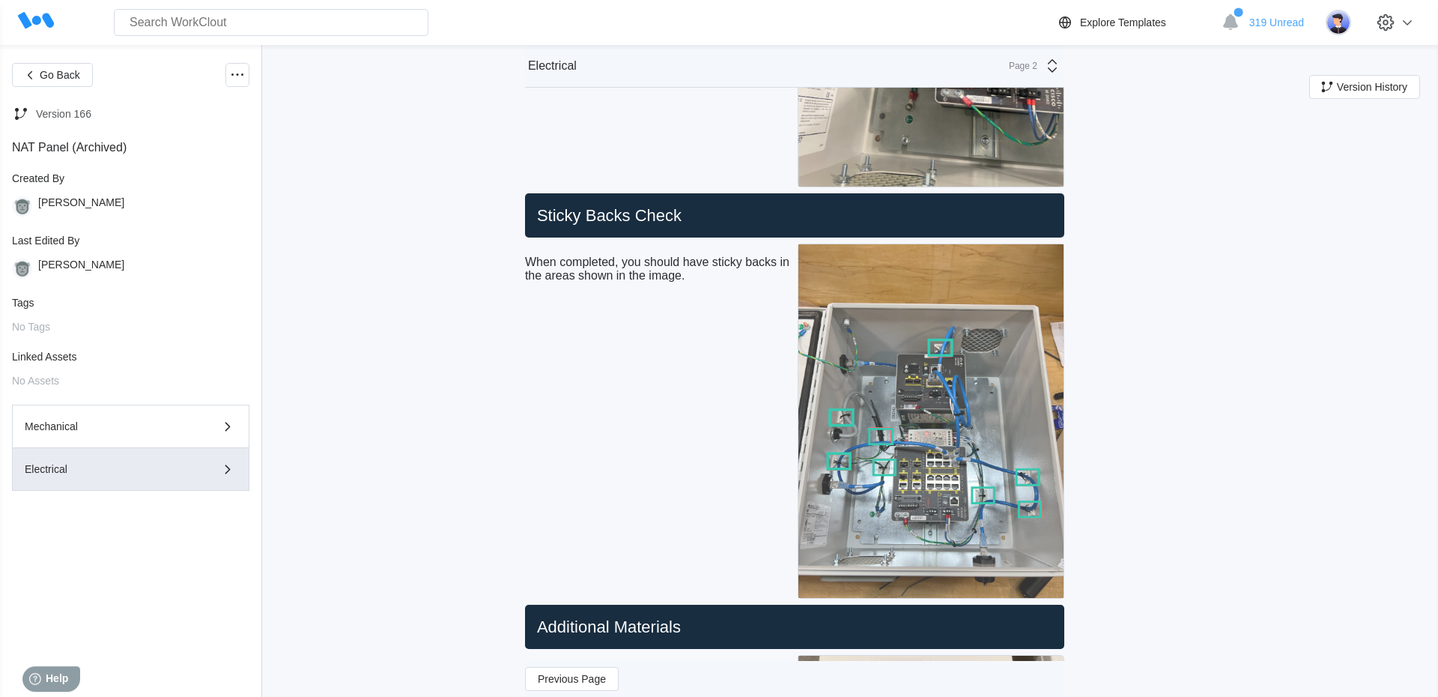
scroll to position [5154, 0]
